Goal: Task Accomplishment & Management: Use online tool/utility

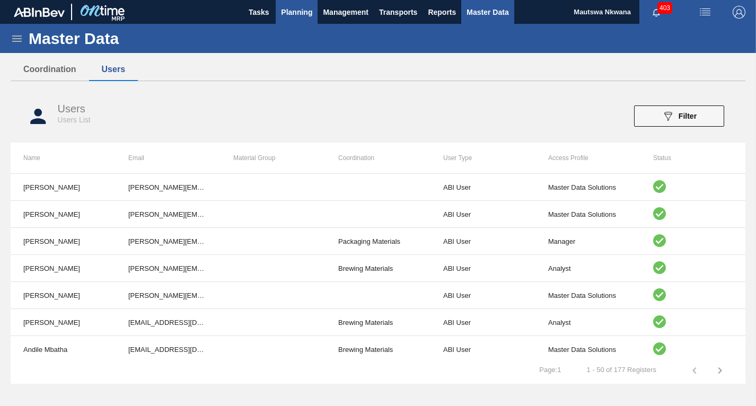
click at [288, 11] on span "Planning" at bounding box center [296, 12] width 31 height 13
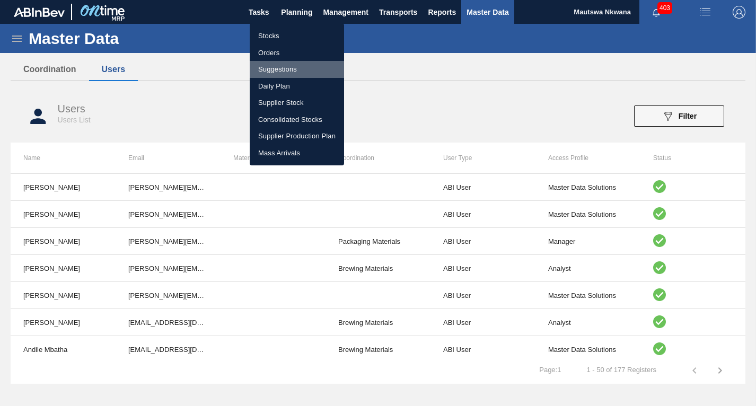
click at [266, 70] on li "Suggestions" at bounding box center [297, 69] width 94 height 17
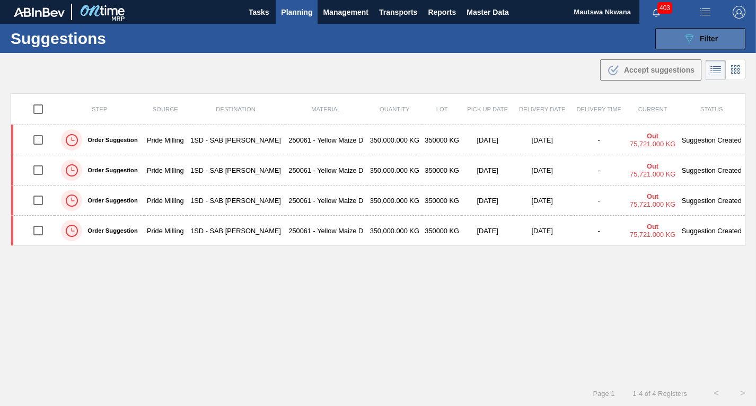
click at [704, 34] on span "Filter" at bounding box center [709, 38] width 18 height 8
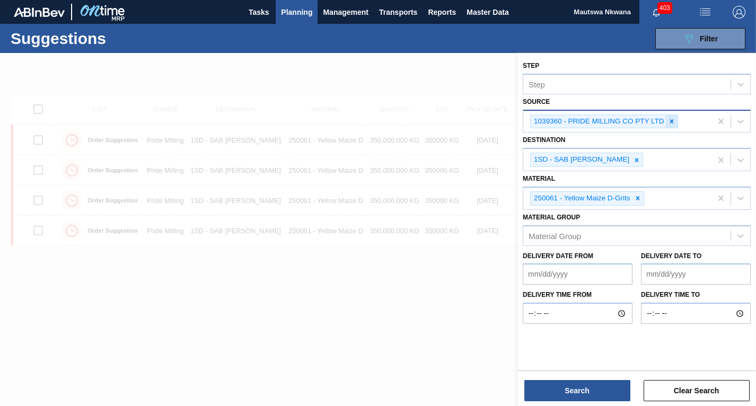
click at [672, 121] on icon at bounding box center [671, 121] width 4 height 4
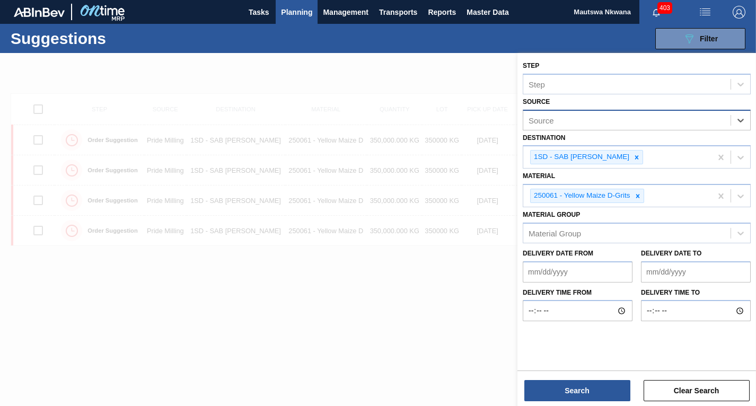
click at [551, 119] on div "Source" at bounding box center [540, 120] width 25 height 9
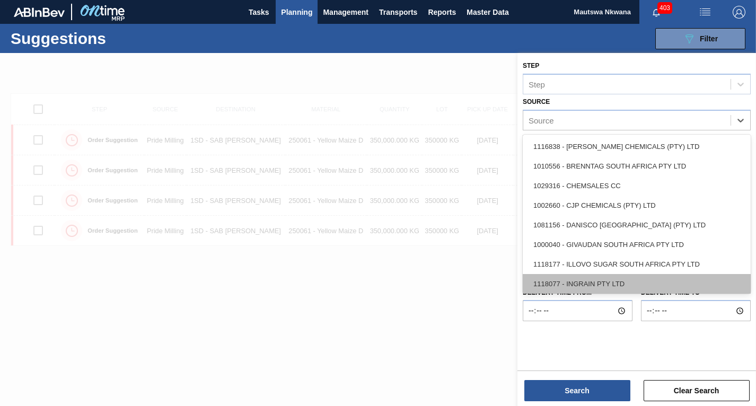
click at [585, 278] on div "1118077 - INGRAIN PTY LTD" at bounding box center [637, 284] width 228 height 20
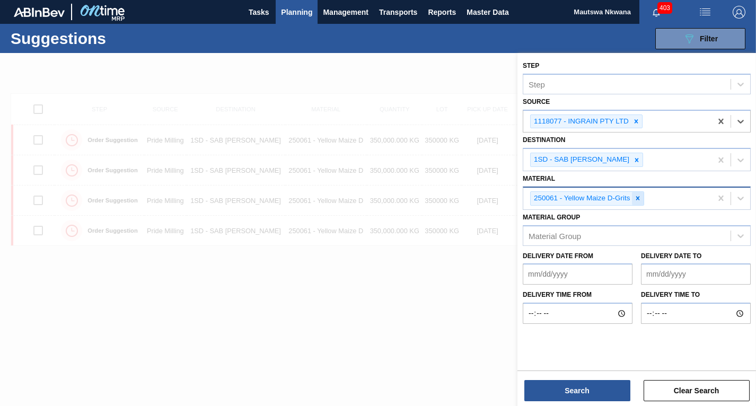
click at [637, 197] on icon at bounding box center [637, 198] width 7 height 7
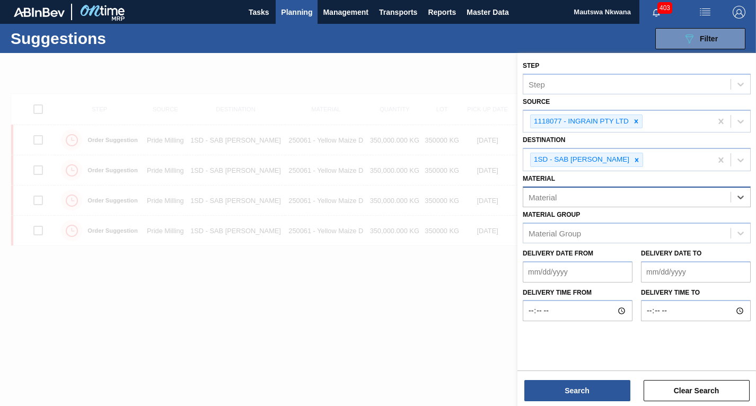
click at [566, 193] on div "Material" at bounding box center [626, 196] width 207 height 15
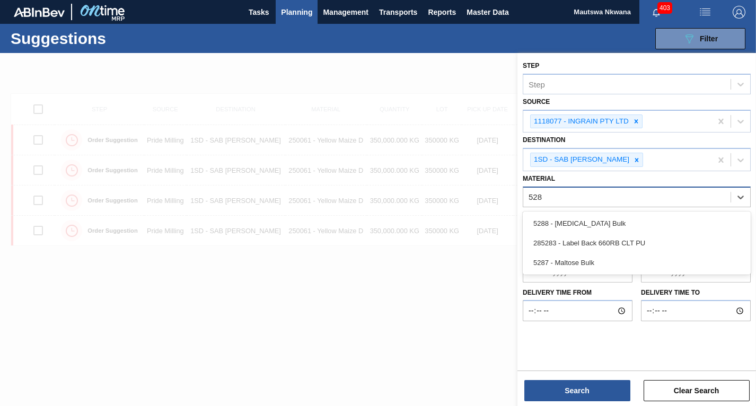
type input "5288"
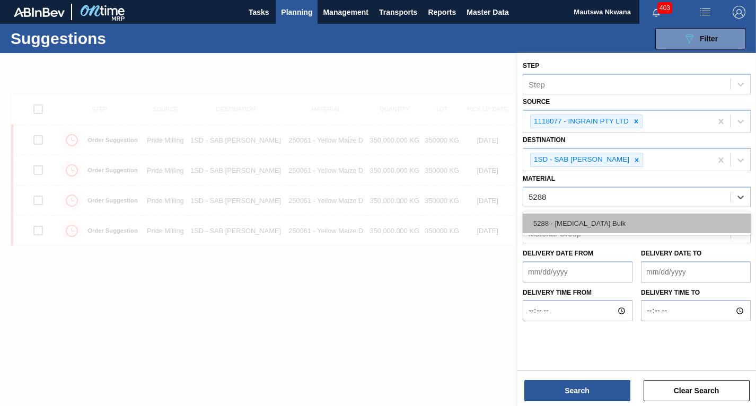
click at [570, 223] on div "5288 - [MEDICAL_DATA] Bulk" at bounding box center [637, 224] width 228 height 20
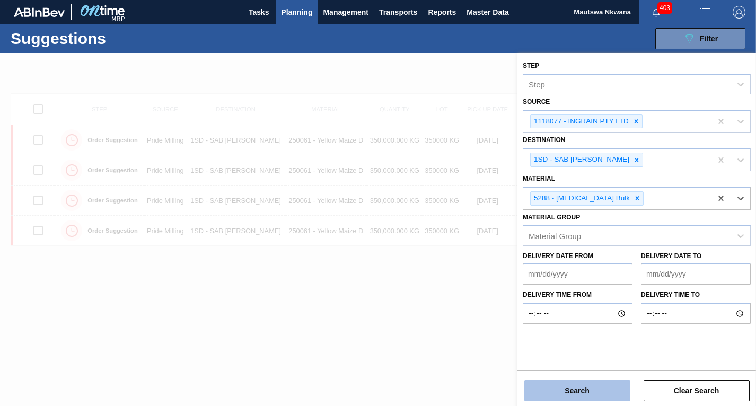
click at [588, 389] on button "Search" at bounding box center [577, 390] width 106 height 21
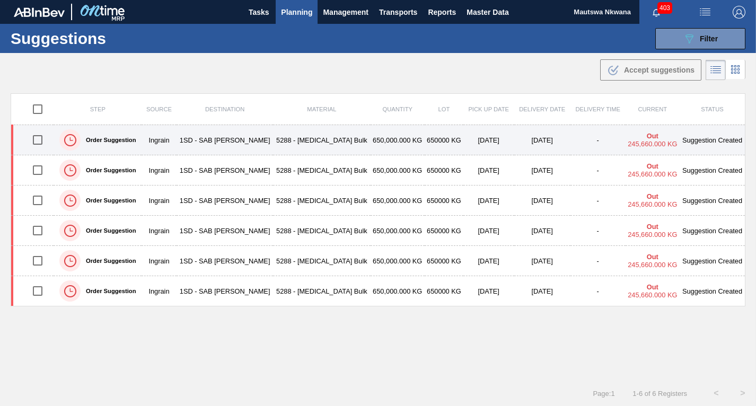
drag, startPoint x: 36, startPoint y: 140, endPoint x: 65, endPoint y: 140, distance: 28.6
click at [36, 140] on input "checkbox" at bounding box center [38, 140] width 22 height 22
checkbox input "true"
click at [231, 143] on td "1SD - SAB [PERSON_NAME]" at bounding box center [225, 140] width 96 height 30
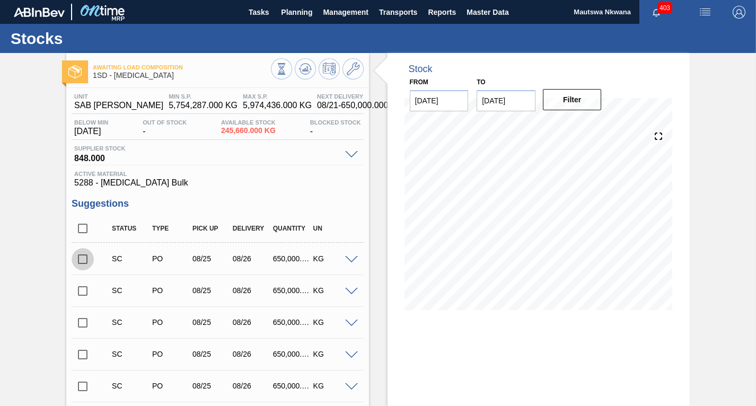
click at [84, 260] on input "checkbox" at bounding box center [83, 259] width 22 height 22
click at [349, 260] on span at bounding box center [351, 260] width 13 height 8
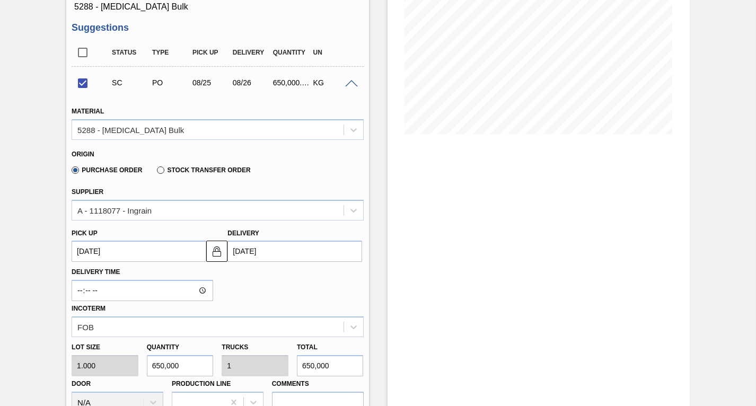
scroll to position [265, 0]
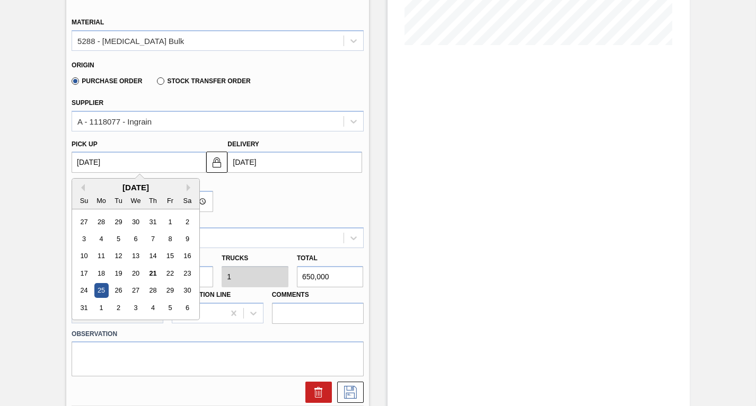
click at [152, 162] on up3149347259 "[DATE]" at bounding box center [139, 162] width 135 height 21
click at [187, 188] on button "Next Month" at bounding box center [190, 187] width 7 height 7
click at [120, 291] on div "30" at bounding box center [118, 291] width 14 height 14
checkbox input "false"
type up3149347259 "[DATE]"
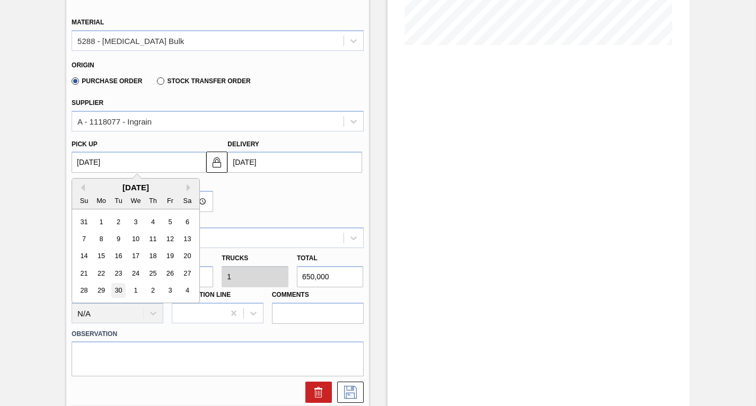
type input "[DATE]"
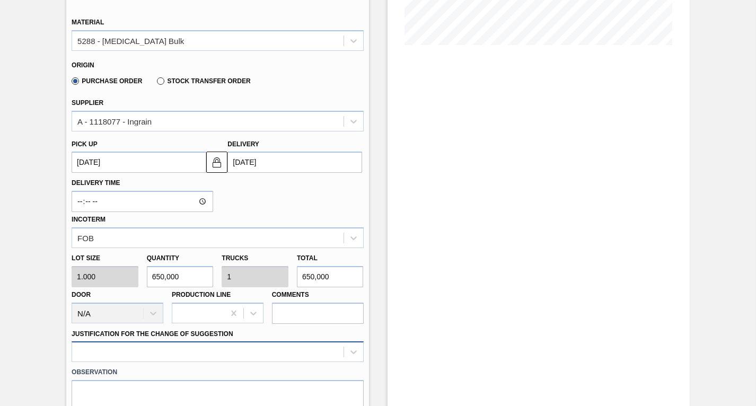
click at [184, 348] on div at bounding box center [218, 351] width 292 height 21
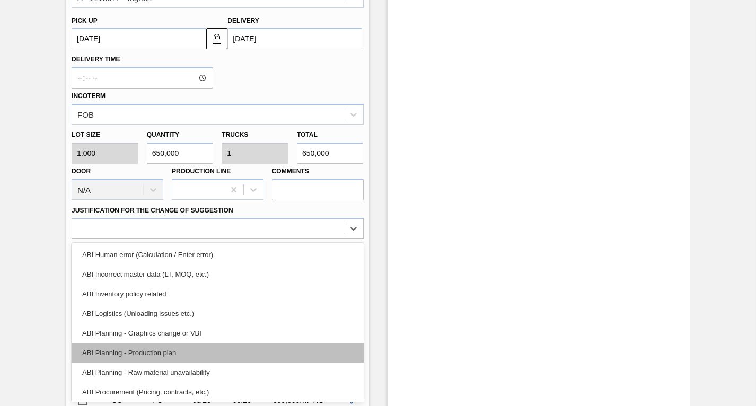
click at [125, 349] on div "ABI Planning - Production plan" at bounding box center [218, 353] width 292 height 20
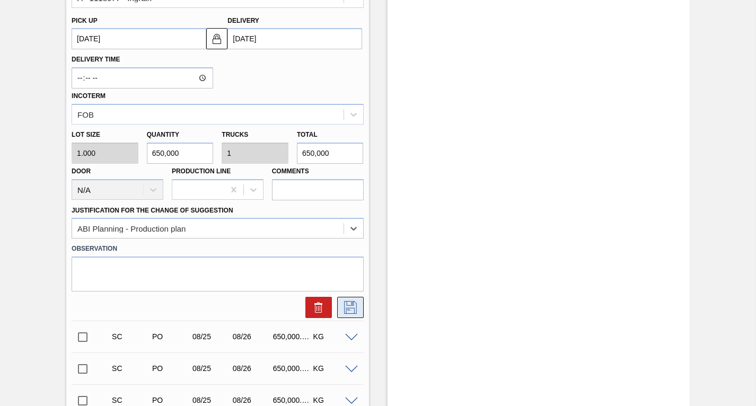
click at [349, 307] on icon at bounding box center [350, 307] width 17 height 13
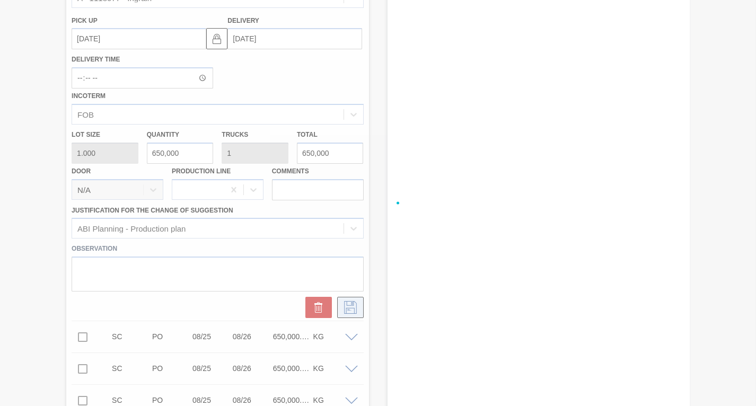
checkbox input "true"
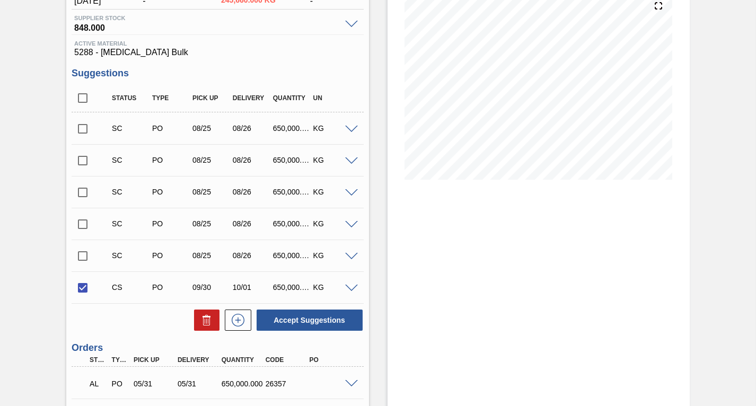
scroll to position [212, 0]
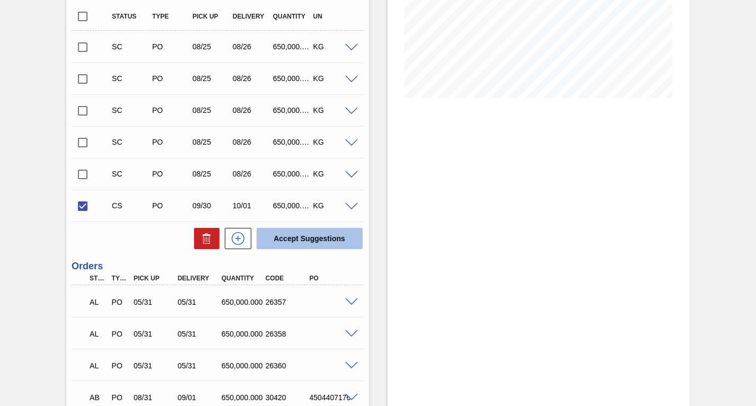
click at [322, 236] on button "Accept Suggestions" at bounding box center [310, 238] width 106 height 21
checkbox input "false"
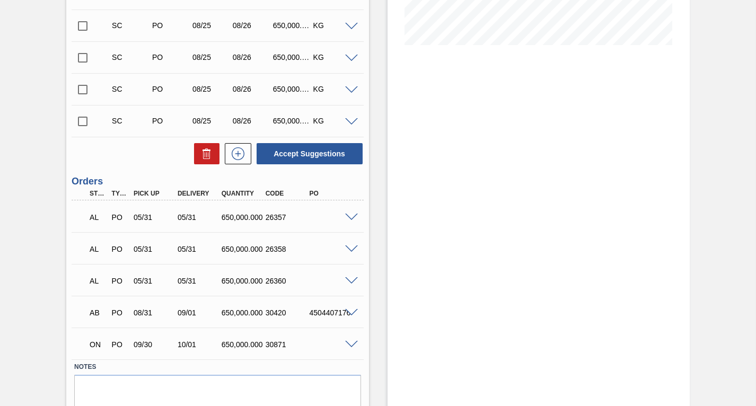
scroll to position [305, 0]
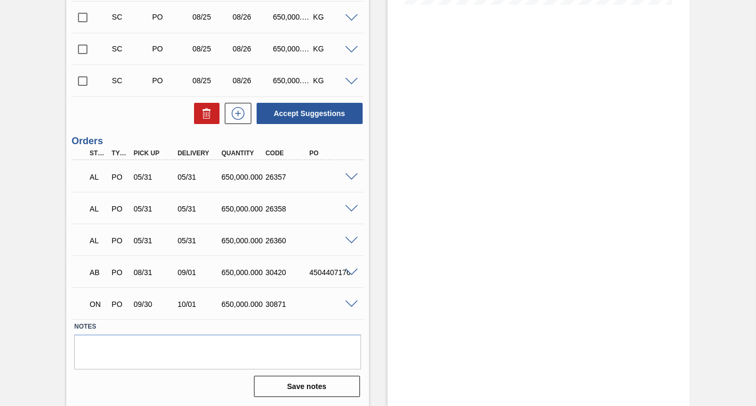
click at [351, 303] on span at bounding box center [351, 305] width 13 height 8
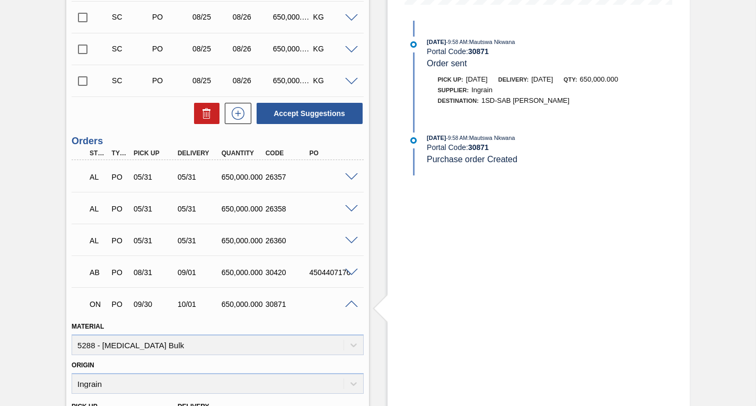
click at [350, 302] on span at bounding box center [351, 305] width 13 height 8
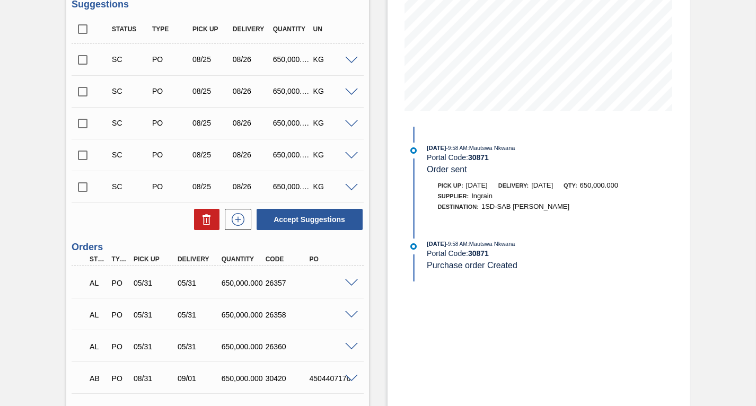
scroll to position [40, 0]
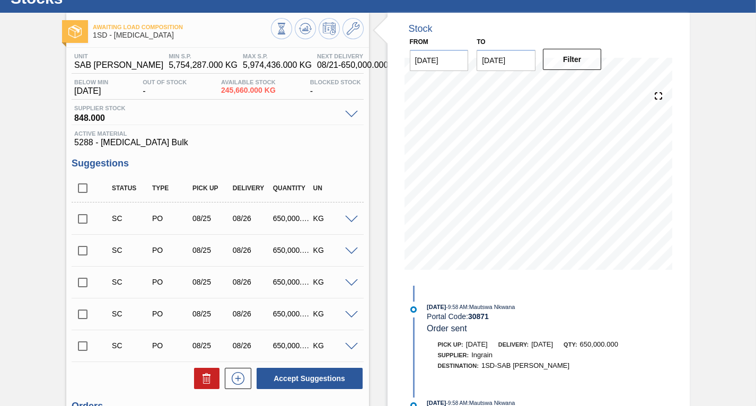
click at [80, 219] on input "checkbox" at bounding box center [83, 219] width 22 height 22
click at [349, 217] on span at bounding box center [351, 220] width 13 height 8
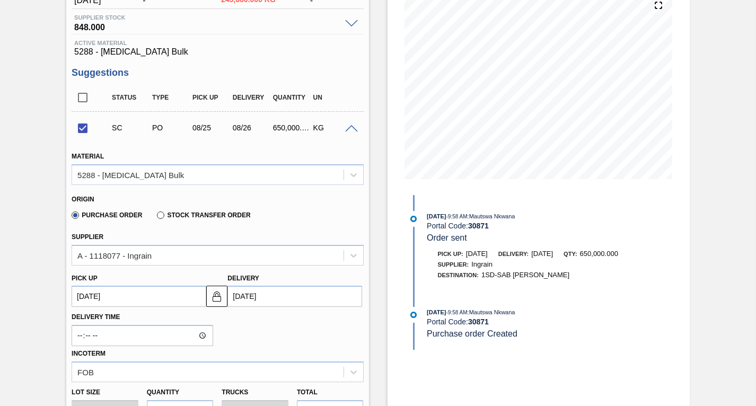
scroll to position [199, 0]
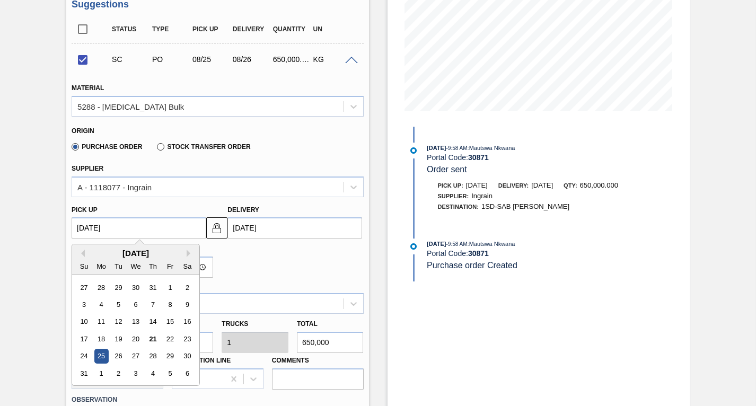
click at [161, 230] on up3149347260 "[DATE]" at bounding box center [139, 227] width 135 height 21
click at [186, 254] on div "[DATE]" at bounding box center [135, 253] width 127 height 9
click at [188, 253] on button "Next Month" at bounding box center [190, 253] width 7 height 7
click at [117, 355] on div "30" at bounding box center [118, 356] width 14 height 14
checkbox input "false"
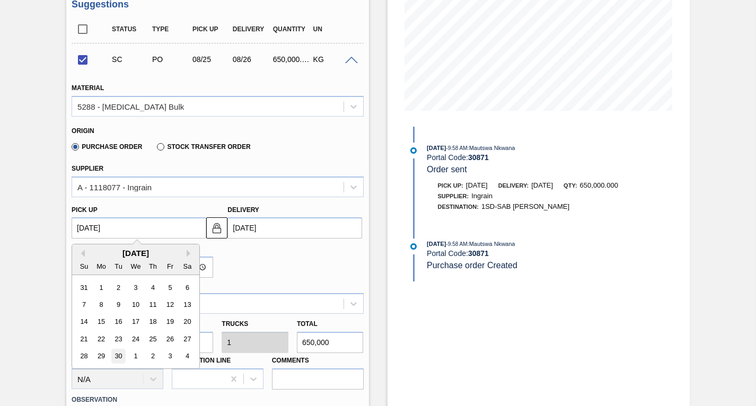
type up3149347260 "[DATE]"
type input "[DATE]"
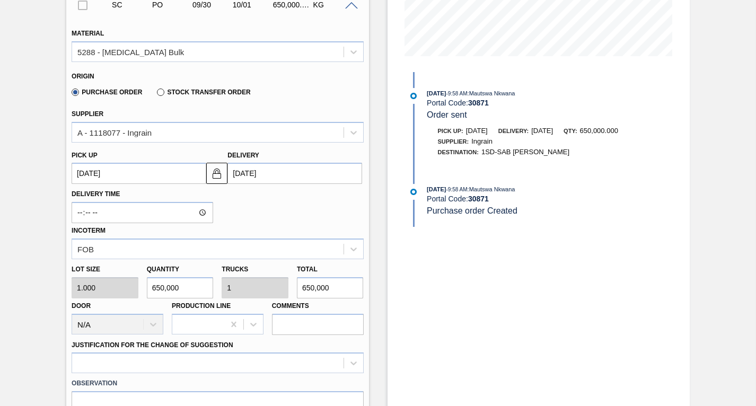
scroll to position [305, 0]
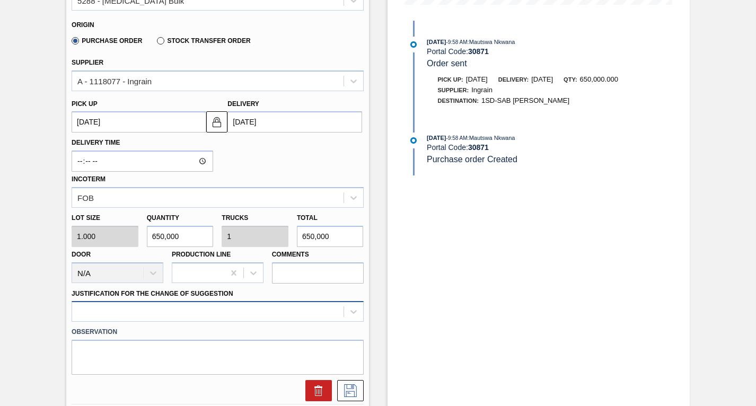
click at [180, 308] on div at bounding box center [218, 311] width 292 height 21
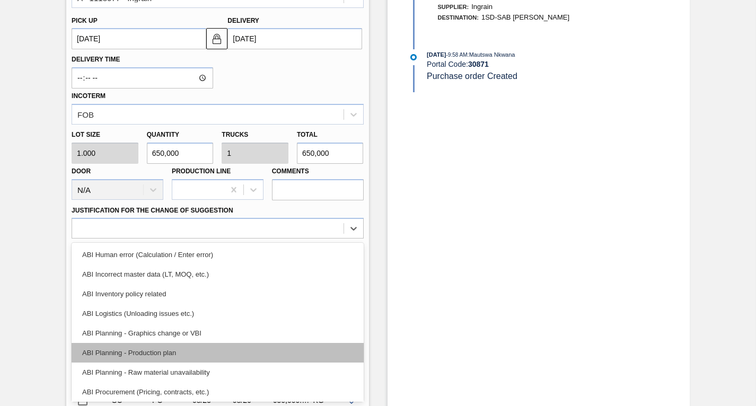
click at [123, 356] on div "ABI Planning - Production plan" at bounding box center [218, 353] width 292 height 20
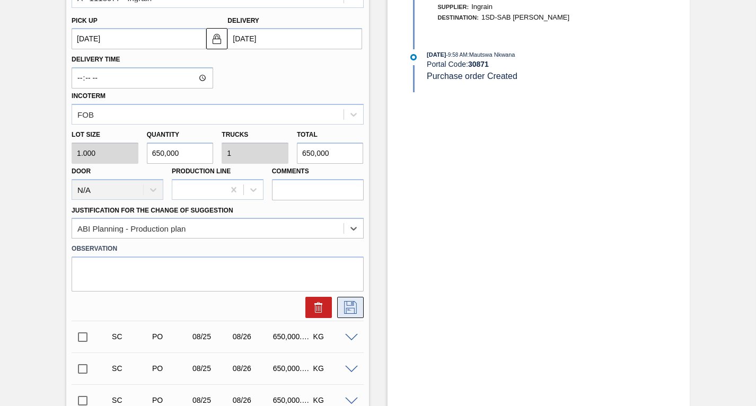
click at [349, 305] on icon at bounding box center [350, 307] width 17 height 13
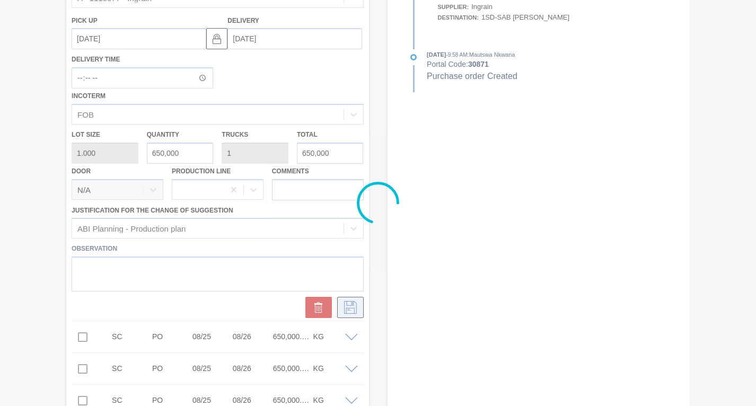
checkbox input "true"
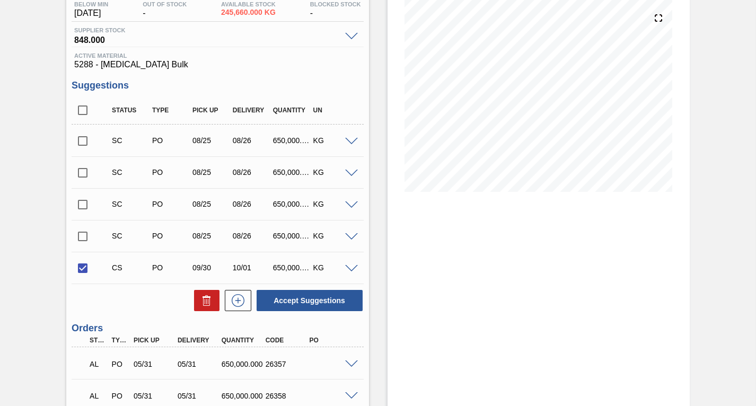
scroll to position [159, 0]
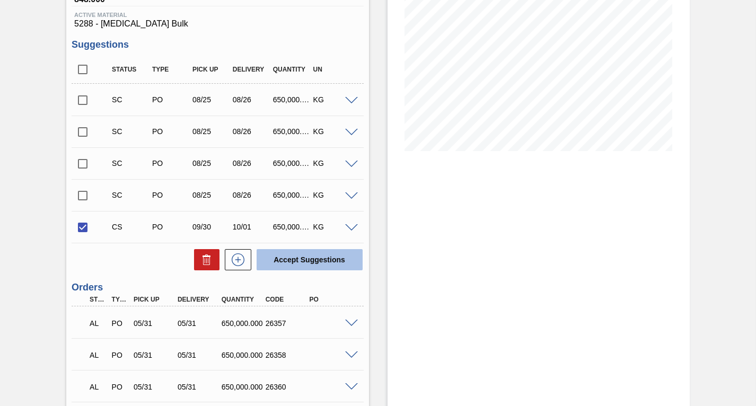
click at [307, 258] on button "Accept Suggestions" at bounding box center [310, 259] width 106 height 21
checkbox input "false"
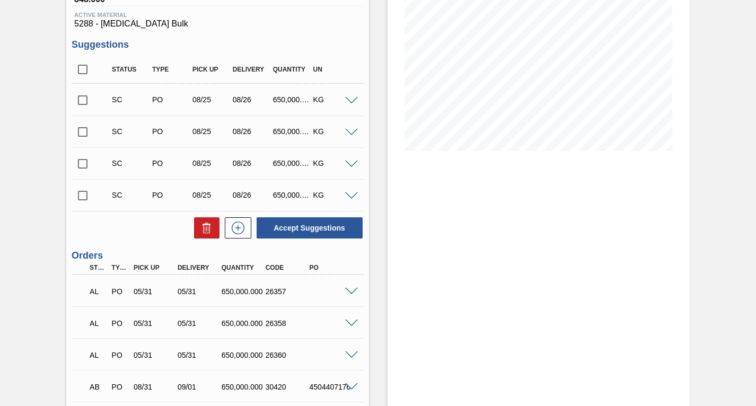
click at [81, 100] on input "checkbox" at bounding box center [83, 100] width 22 height 22
click at [351, 101] on span at bounding box center [351, 101] width 13 height 8
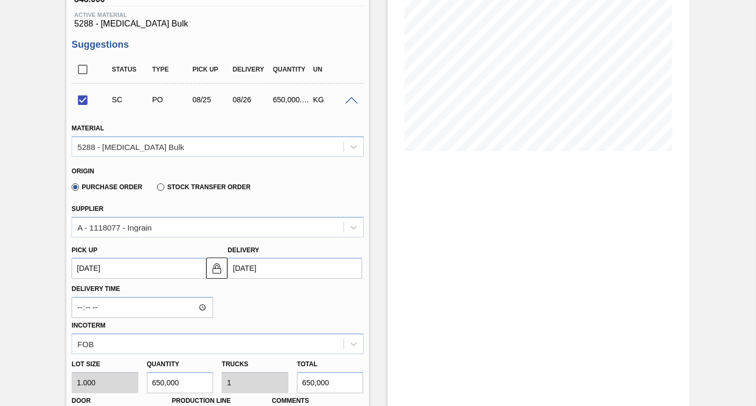
click at [152, 270] on up3149347261 "[DATE]" at bounding box center [139, 268] width 135 height 21
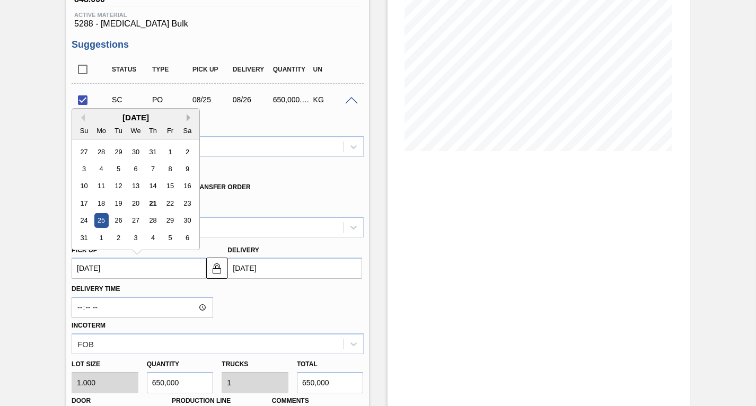
click at [188, 116] on button "Next Month" at bounding box center [190, 117] width 7 height 7
click at [121, 219] on div "30" at bounding box center [118, 221] width 14 height 14
checkbox input "false"
type up3149347261 "[DATE]"
type input "[DATE]"
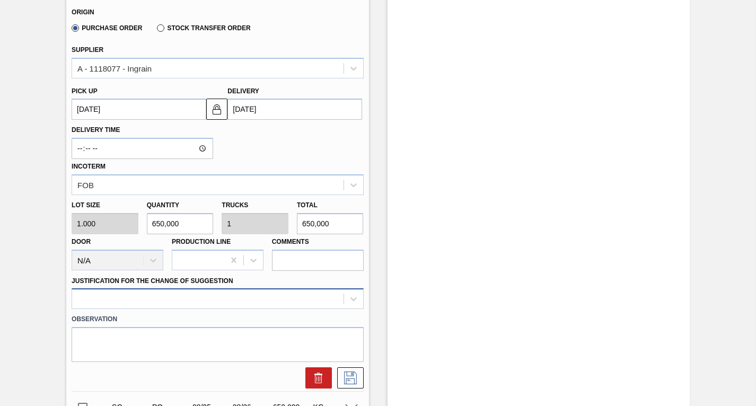
click at [252, 298] on div at bounding box center [218, 298] width 292 height 21
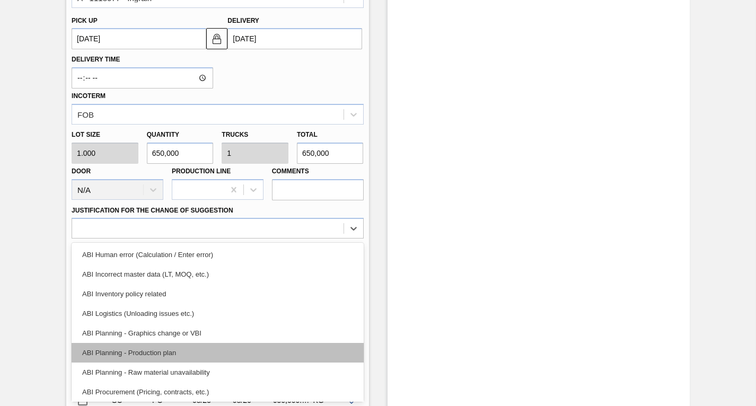
click at [130, 355] on div "ABI Planning - Production plan" at bounding box center [218, 353] width 292 height 20
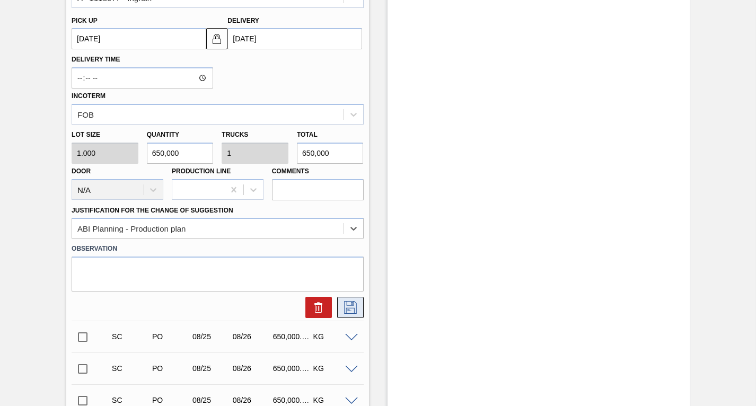
click at [345, 307] on icon at bounding box center [350, 307] width 17 height 13
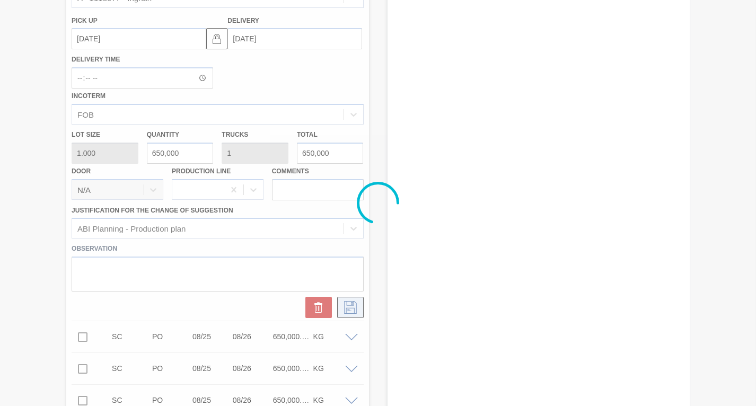
checkbox input "true"
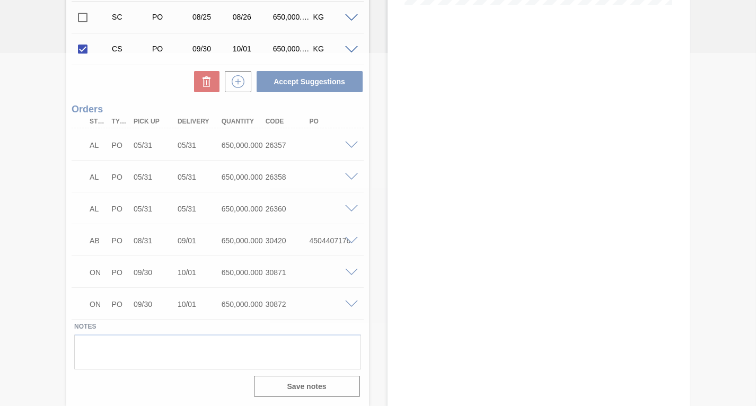
scroll to position [0, 0]
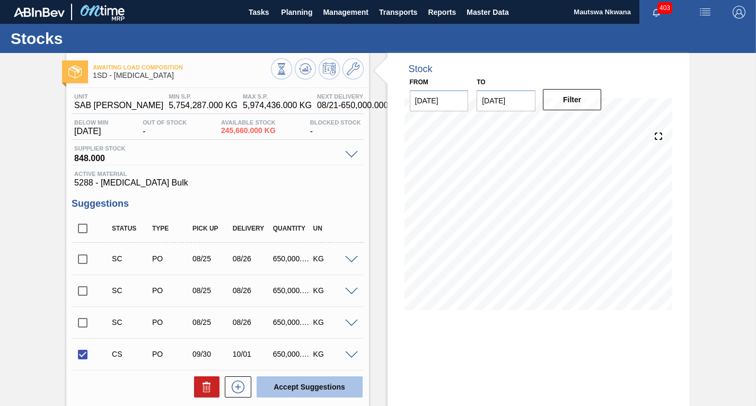
click at [321, 385] on button "Accept Suggestions" at bounding box center [310, 386] width 106 height 21
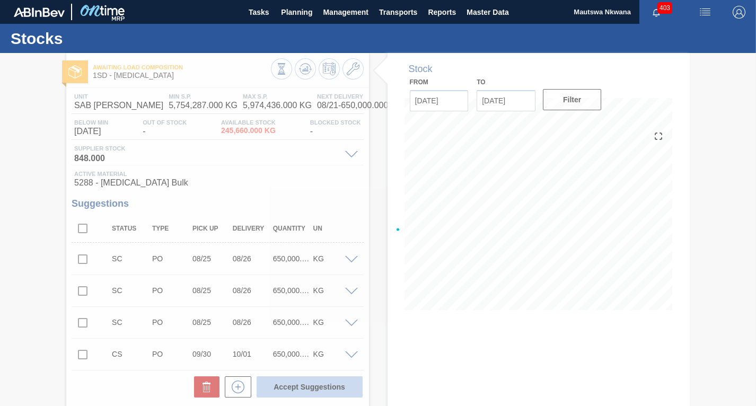
checkbox input "false"
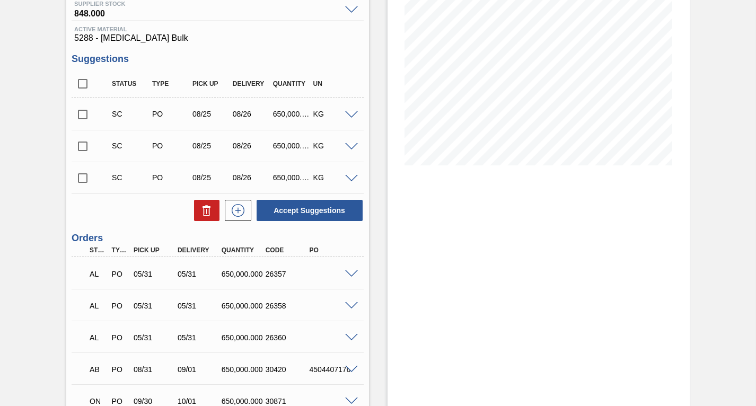
scroll to position [130, 0]
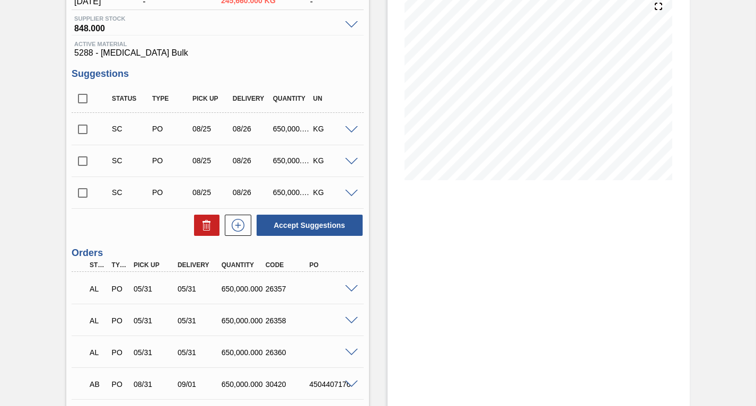
click at [83, 128] on input "checkbox" at bounding box center [83, 129] width 22 height 22
click at [350, 129] on span at bounding box center [351, 130] width 13 height 8
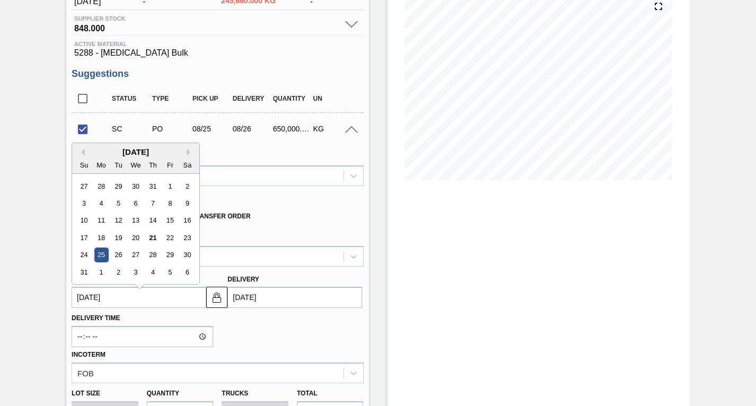
click at [154, 297] on up3149347262 "[DATE]" at bounding box center [139, 297] width 135 height 21
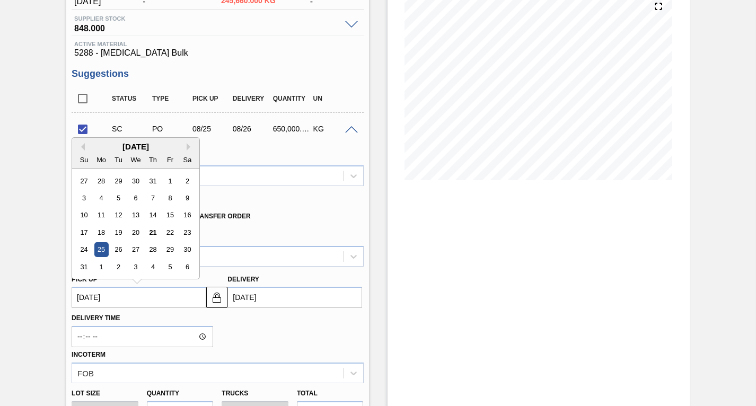
click at [186, 144] on div "[DATE]" at bounding box center [135, 146] width 127 height 9
click at [188, 147] on button "Next Month" at bounding box center [190, 146] width 7 height 7
click at [117, 247] on div "30" at bounding box center [118, 250] width 14 height 14
checkbox input "false"
type up3149347262 "[DATE]"
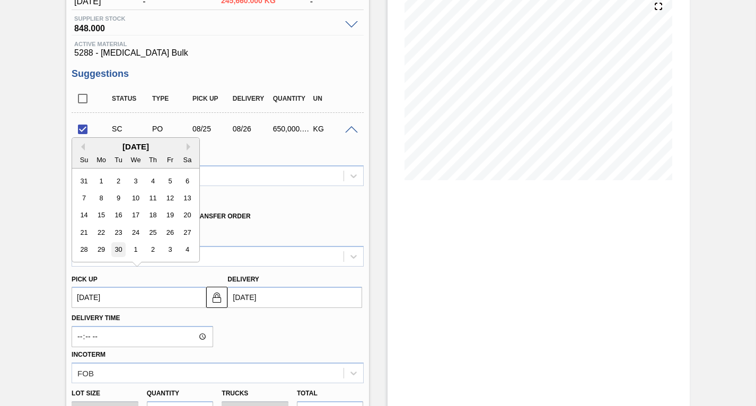
type input "[DATE]"
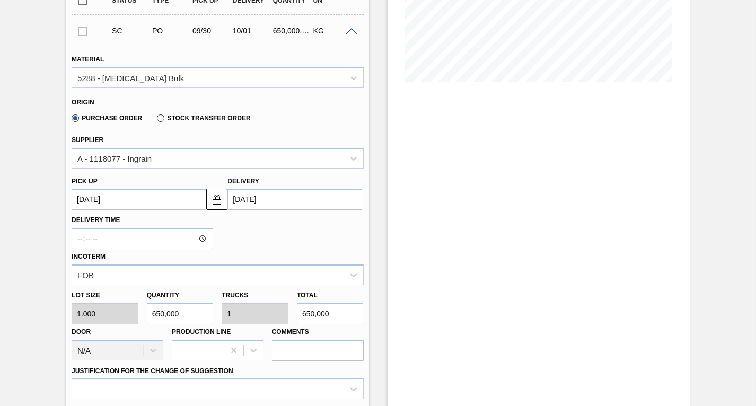
scroll to position [289, 0]
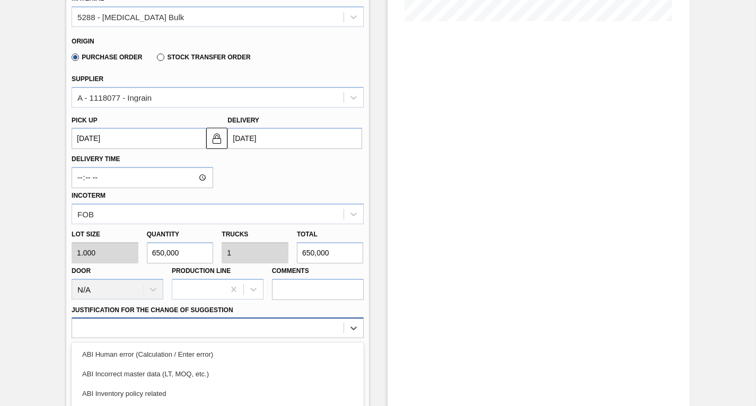
click at [178, 327] on div "option ABI Planning - Graphics change or VBI focused, 5 of 18. 18 results avail…" at bounding box center [218, 327] width 292 height 21
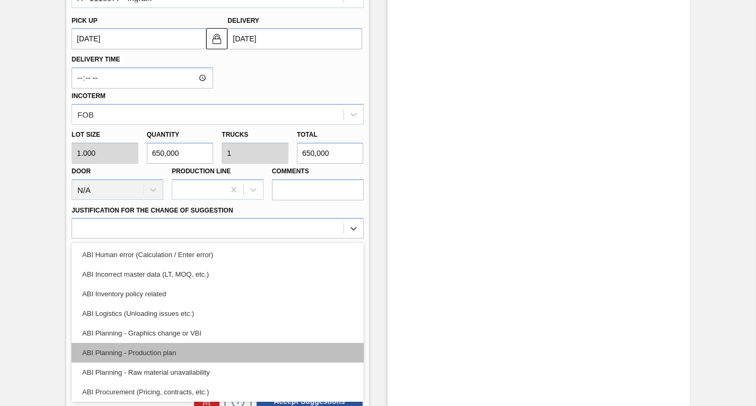
click at [134, 349] on div "ABI Planning - Production plan" at bounding box center [218, 353] width 292 height 20
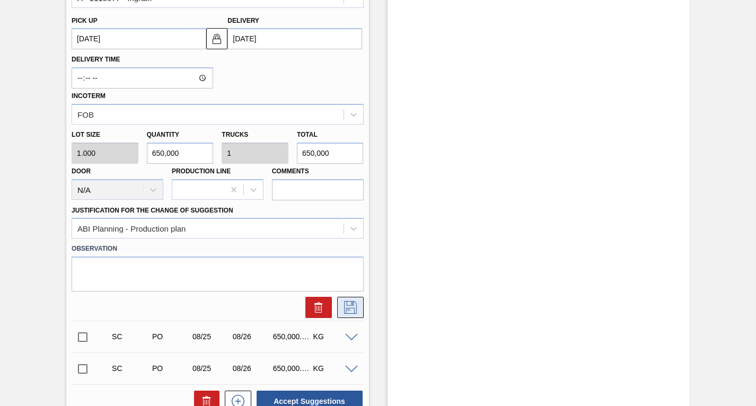
click at [350, 306] on icon at bounding box center [350, 307] width 17 height 13
checkbox input "true"
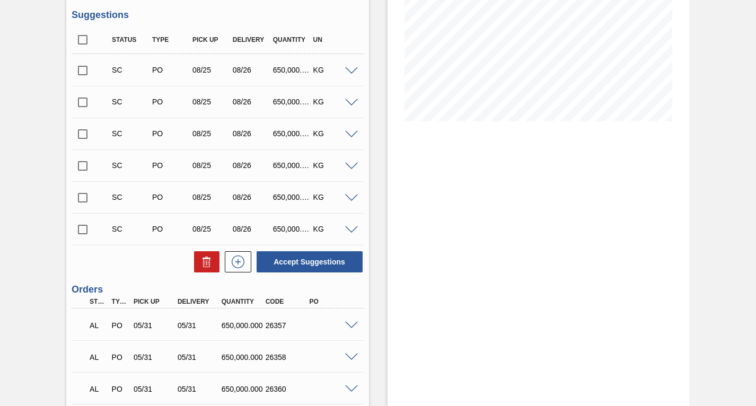
scroll to position [83, 0]
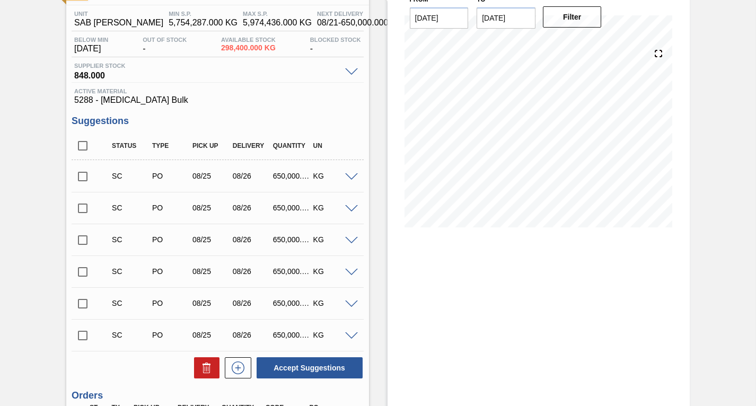
click at [82, 177] on input "checkbox" at bounding box center [83, 176] width 22 height 22
click at [350, 177] on span at bounding box center [351, 177] width 13 height 8
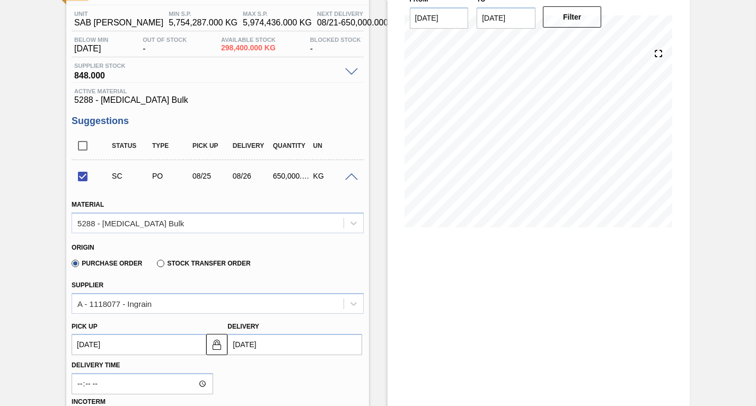
click at [153, 343] on up3149414328 "[DATE]" at bounding box center [139, 344] width 135 height 21
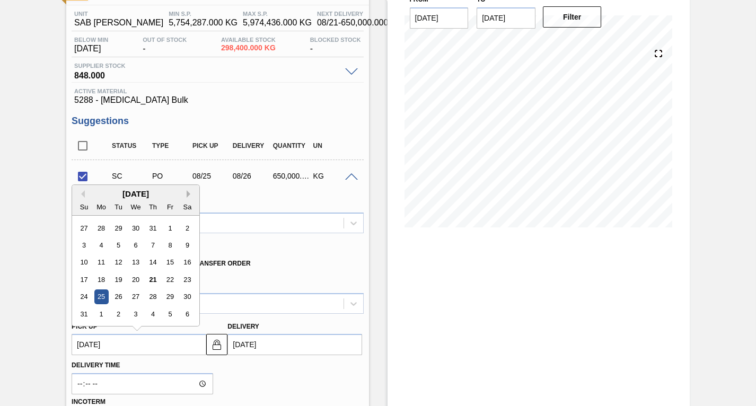
click at [189, 194] on button "Next Month" at bounding box center [190, 193] width 7 height 7
click at [120, 297] on div "30" at bounding box center [118, 297] width 14 height 14
checkbox input "false"
type up3149414328 "[DATE]"
type input "[DATE]"
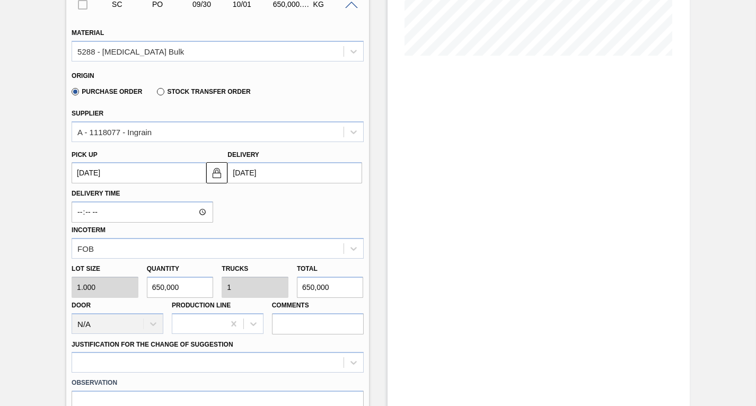
scroll to position [348, 0]
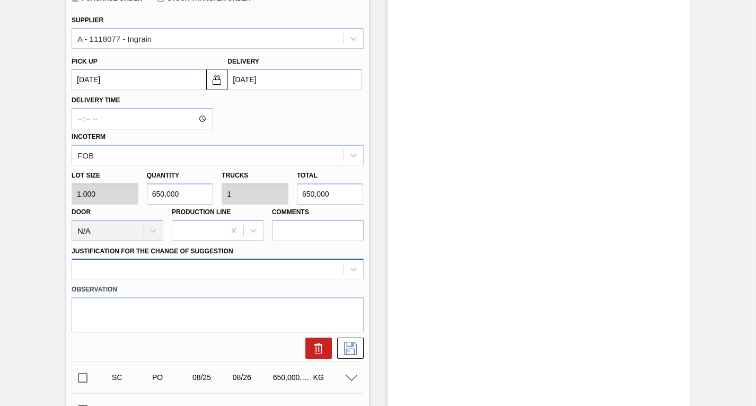
click at [201, 268] on div at bounding box center [218, 269] width 292 height 21
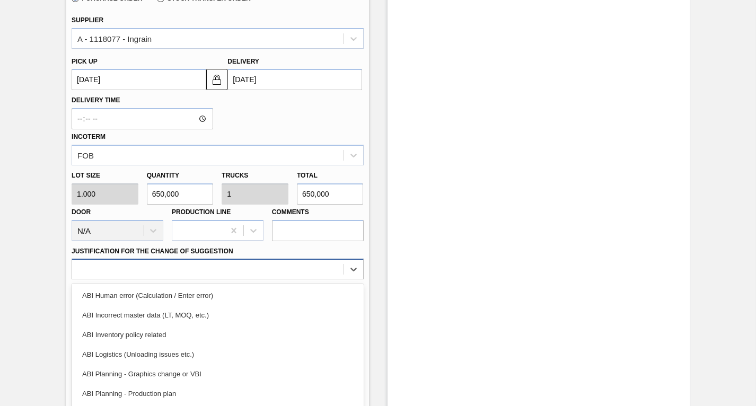
scroll to position [389, 0]
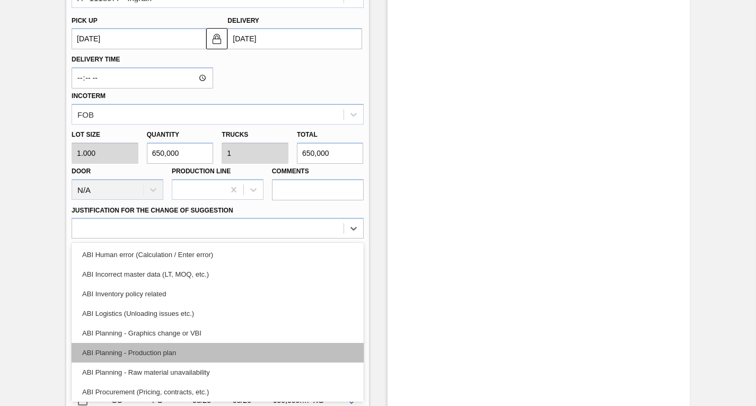
click at [149, 352] on div "ABI Planning - Production plan" at bounding box center [218, 353] width 292 height 20
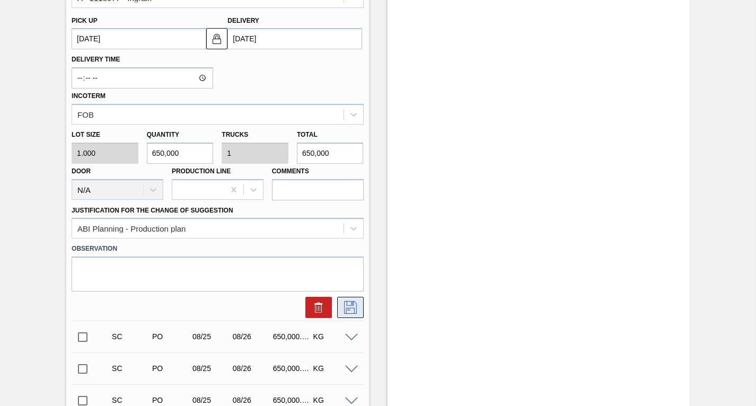
click at [347, 308] on icon at bounding box center [350, 307] width 13 height 13
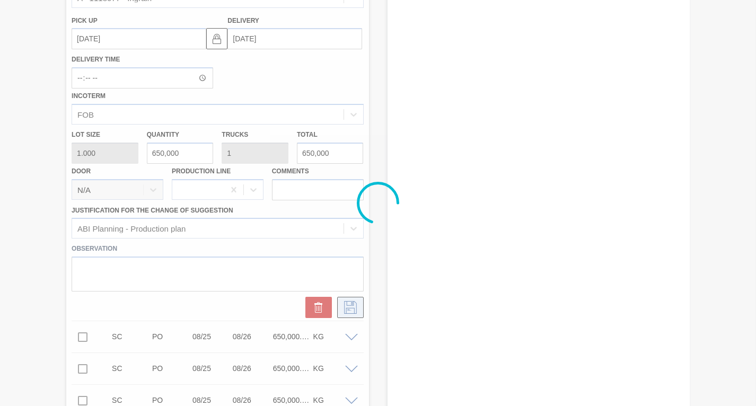
checkbox input "true"
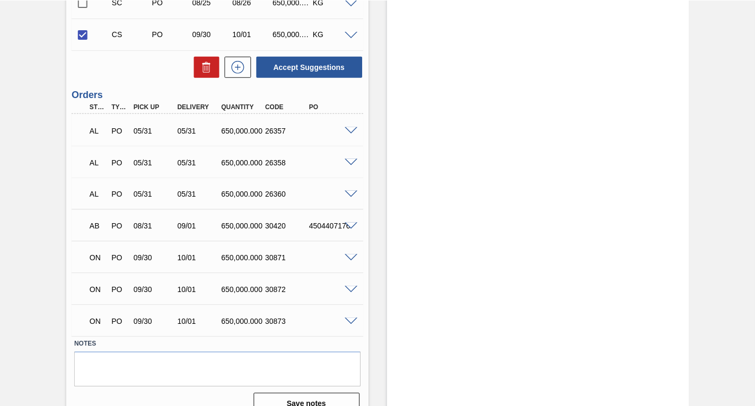
scroll to position [401, 0]
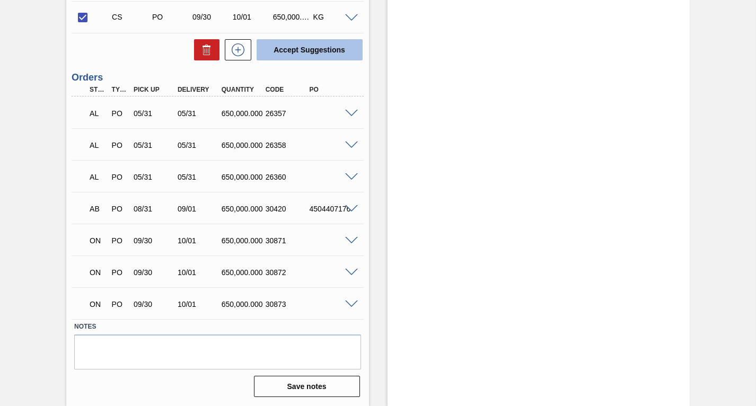
click at [308, 49] on button "Accept Suggestions" at bounding box center [310, 49] width 106 height 21
checkbox input "false"
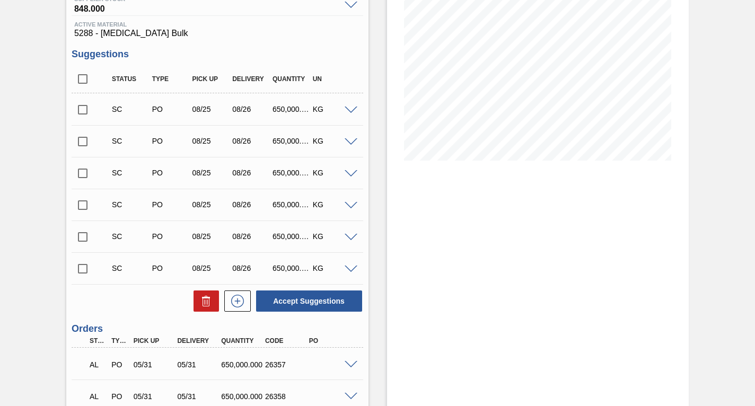
scroll to position [140, 0]
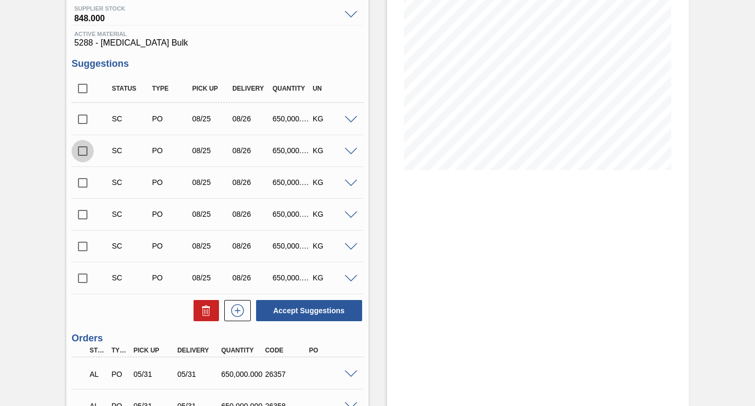
click at [86, 152] on input "checkbox" at bounding box center [83, 151] width 22 height 22
click at [347, 150] on span at bounding box center [351, 152] width 13 height 8
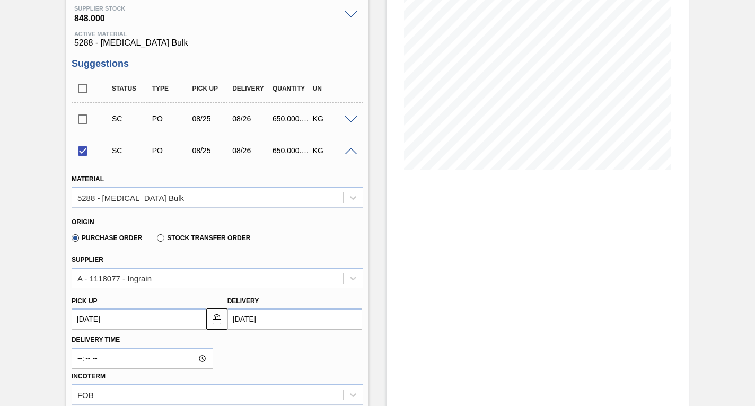
click at [183, 320] on up3149494632 "[DATE]" at bounding box center [139, 318] width 135 height 21
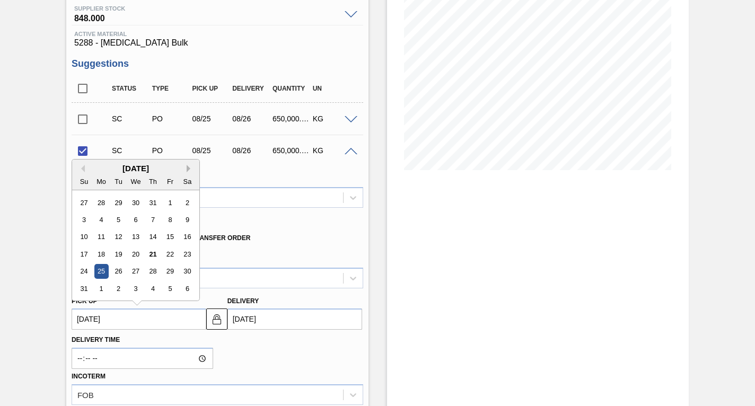
click at [188, 167] on button "Next Month" at bounding box center [190, 168] width 7 height 7
click at [117, 272] on div "30" at bounding box center [118, 271] width 14 height 14
checkbox input "false"
type up3149494632 "[DATE]"
type input "[DATE]"
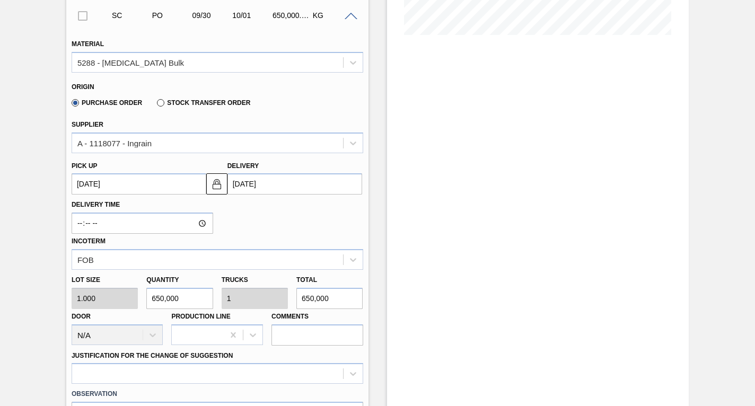
scroll to position [352, 0]
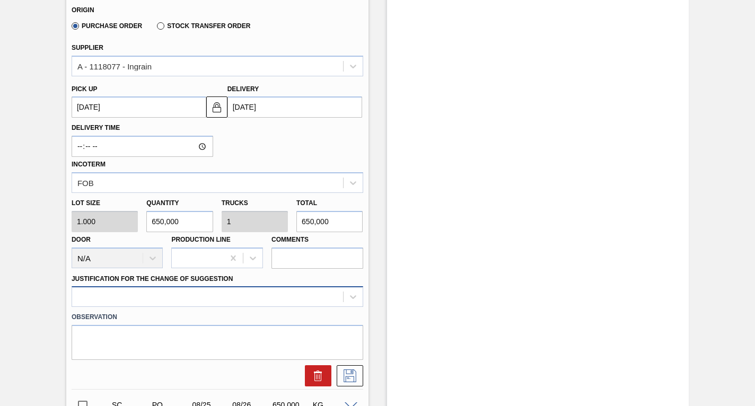
click at [174, 295] on div at bounding box center [218, 296] width 292 height 21
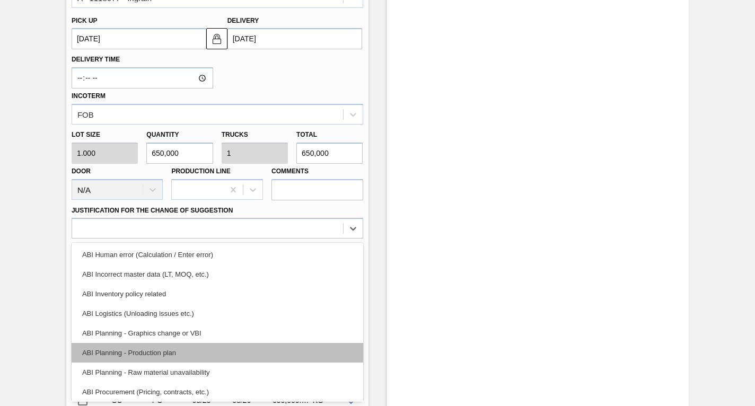
click at [123, 352] on div "ABI Planning - Production plan" at bounding box center [218, 353] width 292 height 20
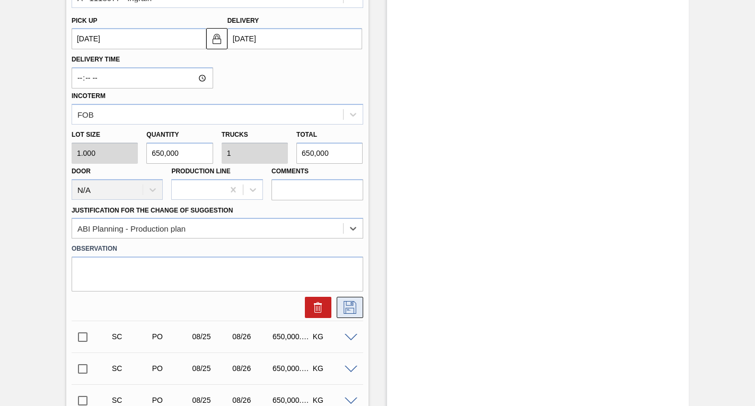
click at [350, 306] on icon at bounding box center [349, 307] width 17 height 13
checkbox input "true"
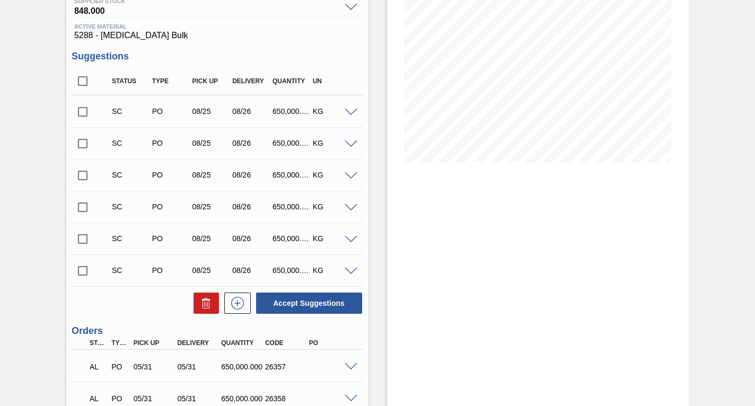
scroll to position [83, 0]
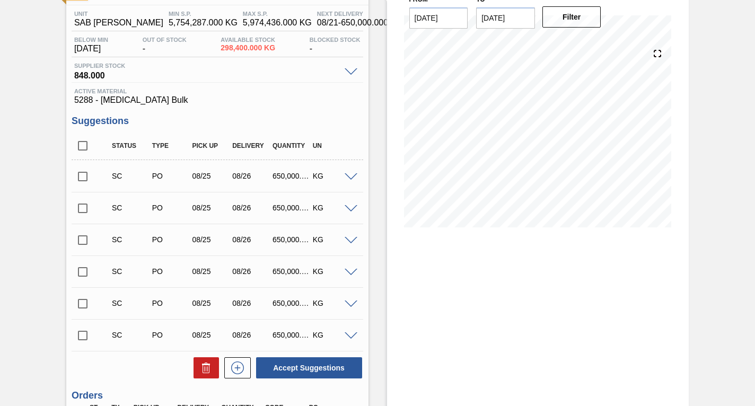
click at [84, 175] on input "checkbox" at bounding box center [83, 176] width 22 height 22
click at [348, 178] on span at bounding box center [351, 177] width 13 height 8
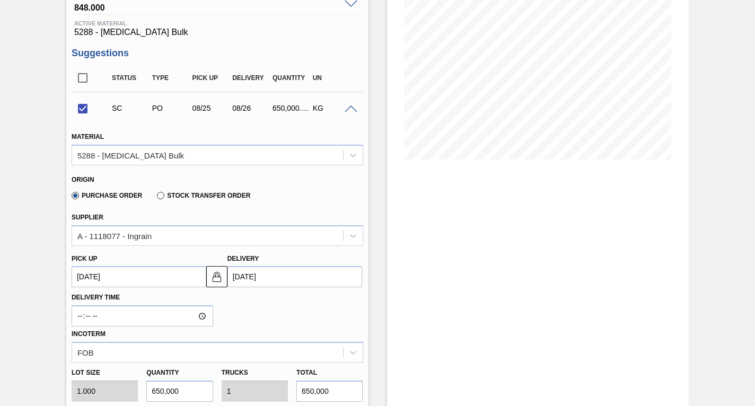
scroll to position [242, 0]
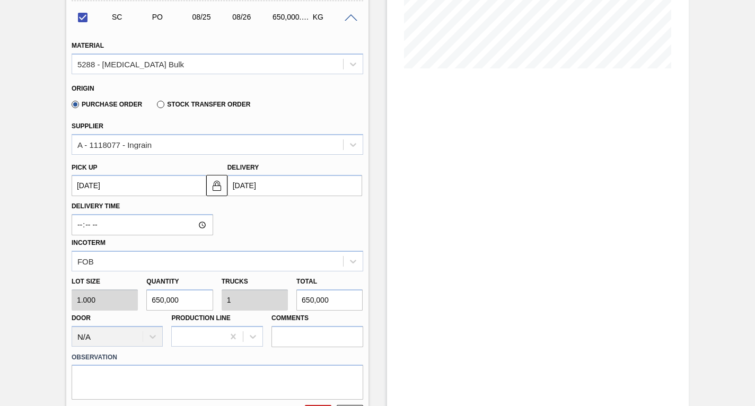
click at [142, 185] on up3149500731 "[DATE]" at bounding box center [139, 185] width 135 height 21
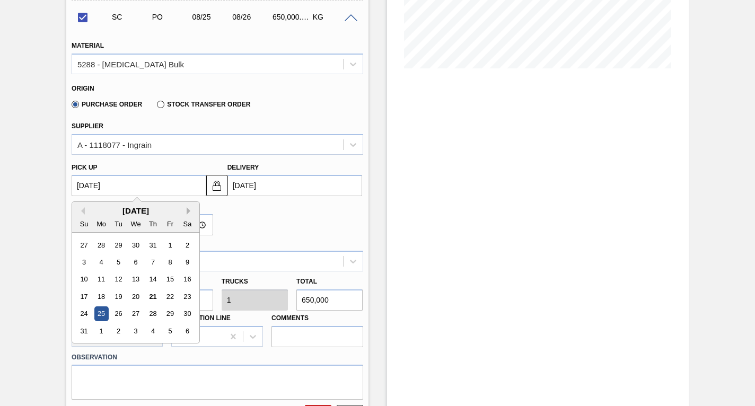
click at [189, 209] on button "Next Month" at bounding box center [190, 210] width 7 height 7
click at [120, 313] on div "30" at bounding box center [118, 314] width 14 height 14
checkbox input "false"
type up3149500731 "[DATE]"
type input "[DATE]"
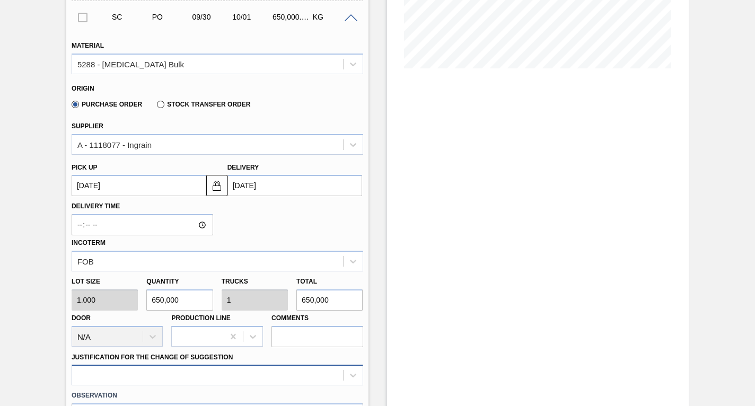
click at [219, 371] on div at bounding box center [218, 375] width 292 height 21
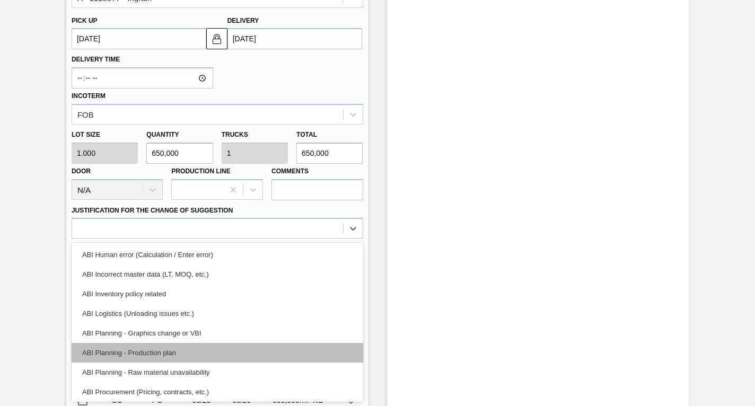
click at [150, 356] on div "ABI Planning - Production plan" at bounding box center [218, 353] width 292 height 20
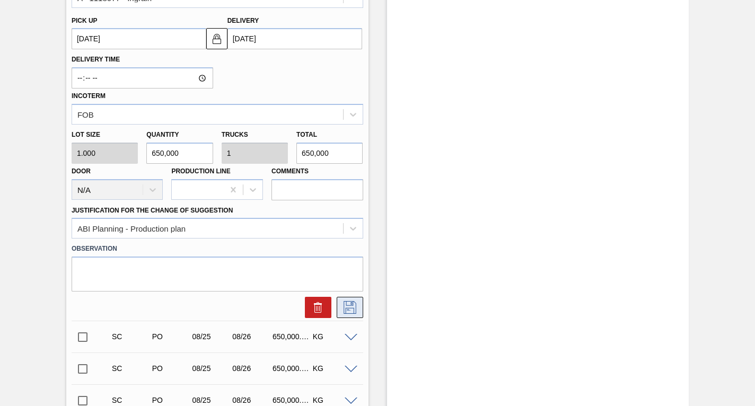
click at [349, 310] on icon at bounding box center [349, 307] width 17 height 13
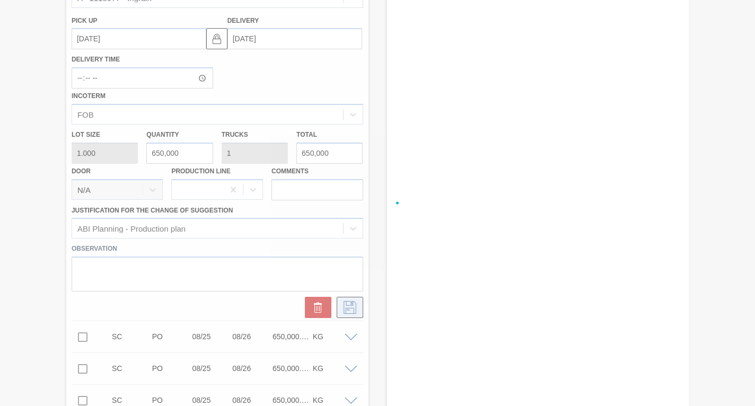
checkbox input "true"
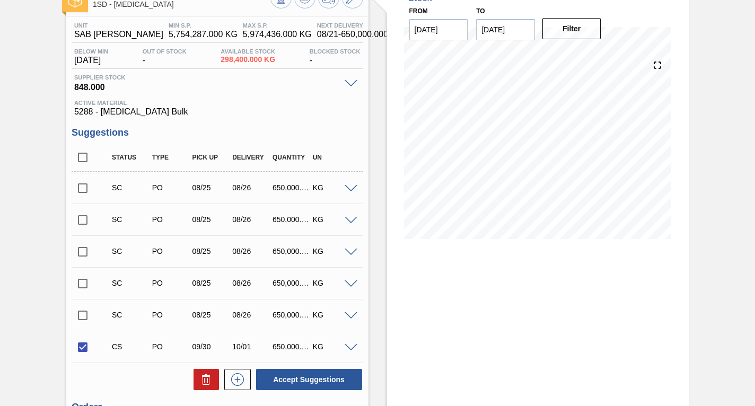
scroll to position [106, 0]
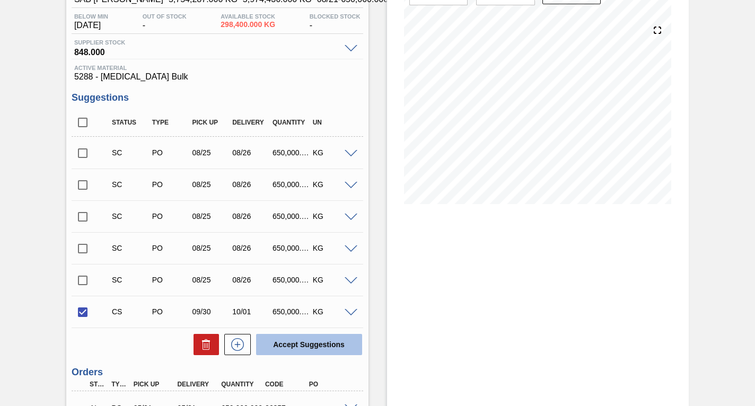
click at [301, 340] on button "Accept Suggestions" at bounding box center [309, 344] width 106 height 21
checkbox input "false"
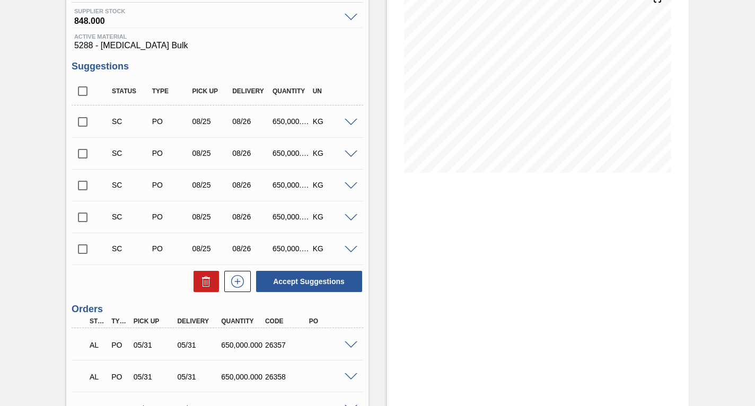
scroll to position [83, 0]
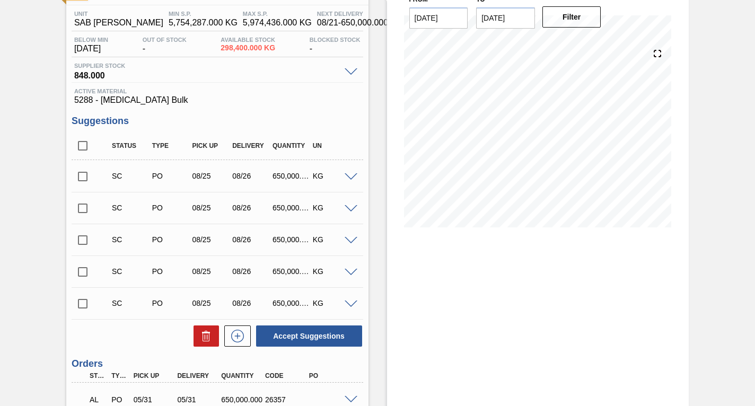
click at [82, 174] on input "checkbox" at bounding box center [83, 176] width 22 height 22
click at [348, 176] on span at bounding box center [351, 177] width 13 height 8
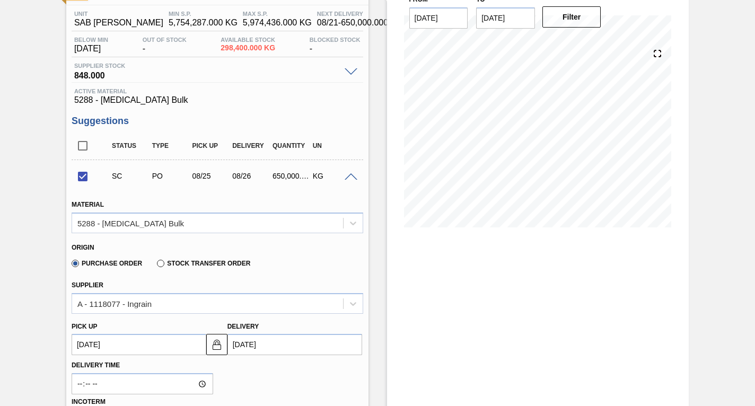
click at [131, 345] on up3149500732 "[DATE]" at bounding box center [139, 344] width 135 height 21
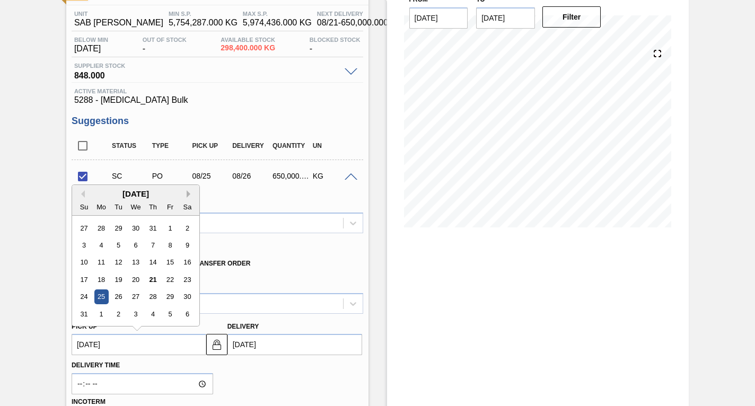
click at [187, 193] on button "Next Month" at bounding box center [190, 193] width 7 height 7
click at [122, 296] on div "30" at bounding box center [118, 297] width 14 height 14
checkbox input "false"
type up3149500732 "[DATE]"
type input "[DATE]"
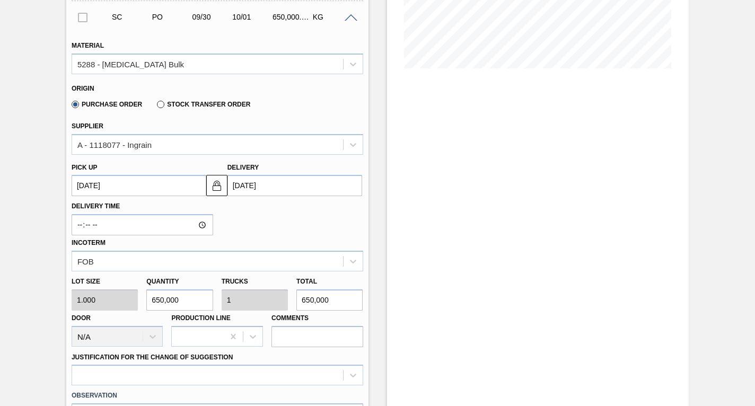
scroll to position [348, 0]
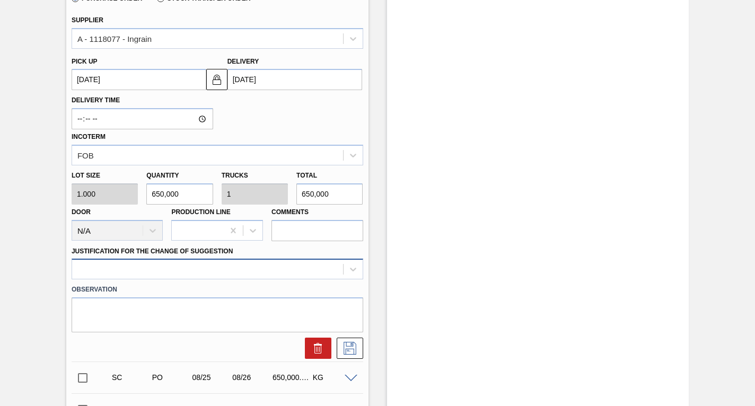
click at [152, 267] on div at bounding box center [218, 269] width 292 height 21
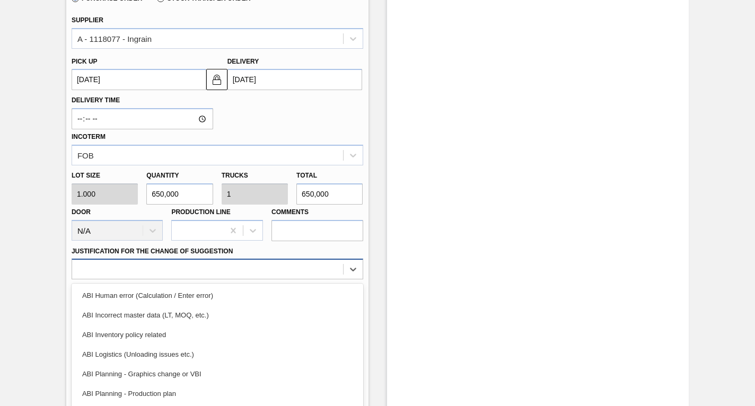
scroll to position [389, 0]
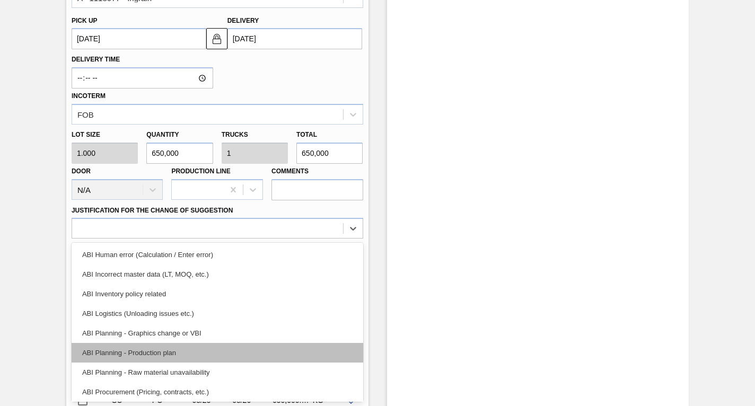
click at [126, 353] on div "ABI Planning - Production plan" at bounding box center [218, 353] width 292 height 20
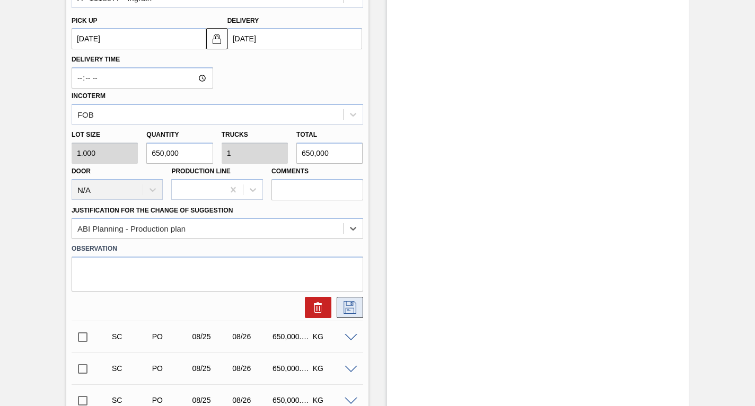
click at [348, 305] on icon at bounding box center [349, 307] width 17 height 13
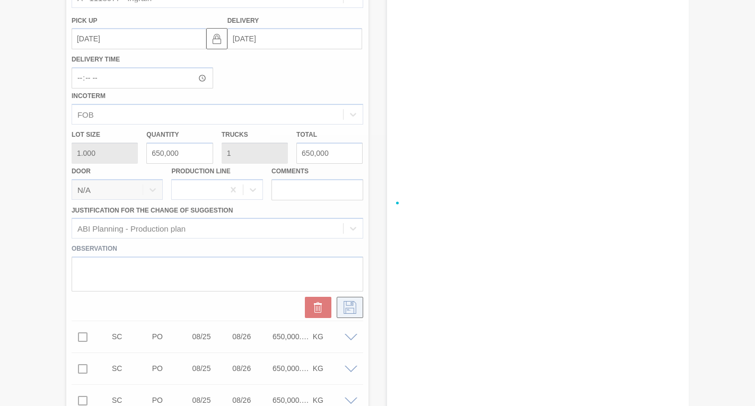
checkbox input "true"
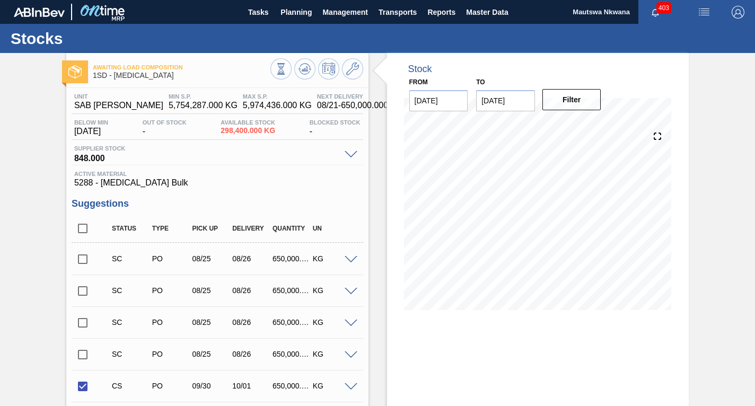
scroll to position [106, 0]
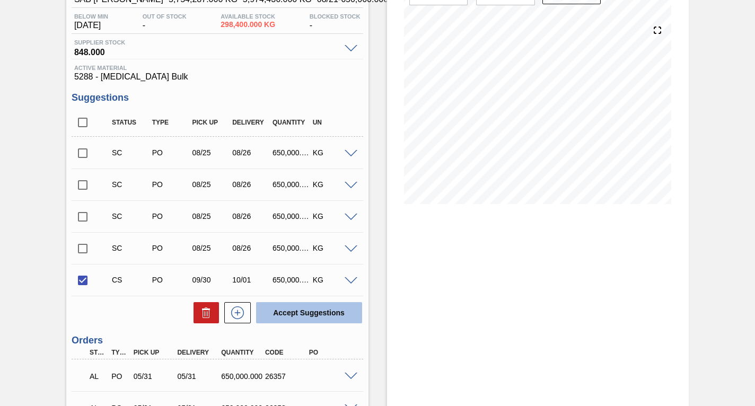
click at [295, 310] on button "Accept Suggestions" at bounding box center [309, 312] width 106 height 21
checkbox input "false"
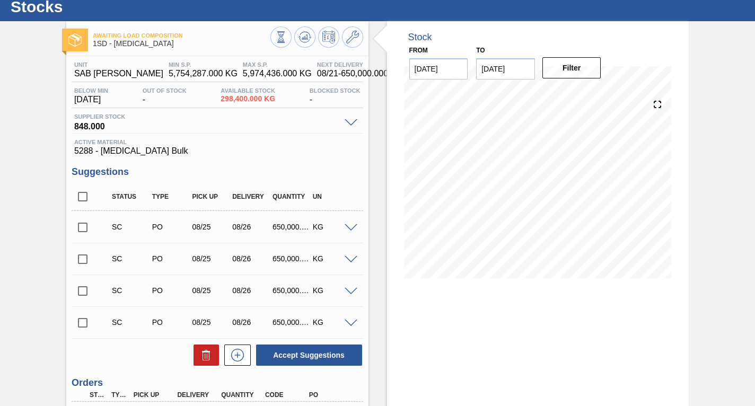
scroll to position [0, 0]
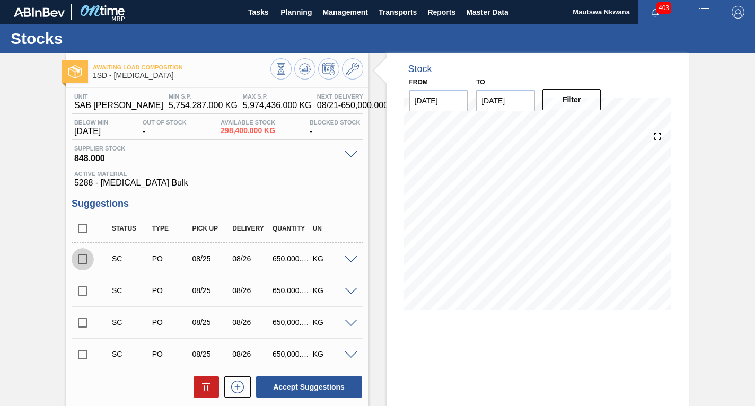
click at [81, 261] on input "checkbox" at bounding box center [83, 259] width 22 height 22
click at [349, 260] on span at bounding box center [351, 260] width 13 height 8
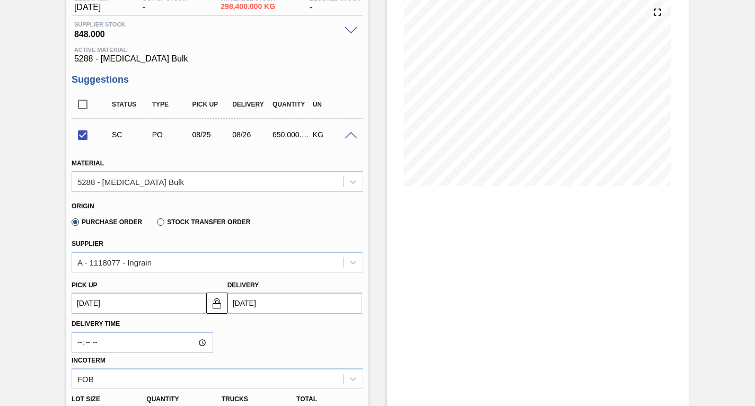
scroll to position [159, 0]
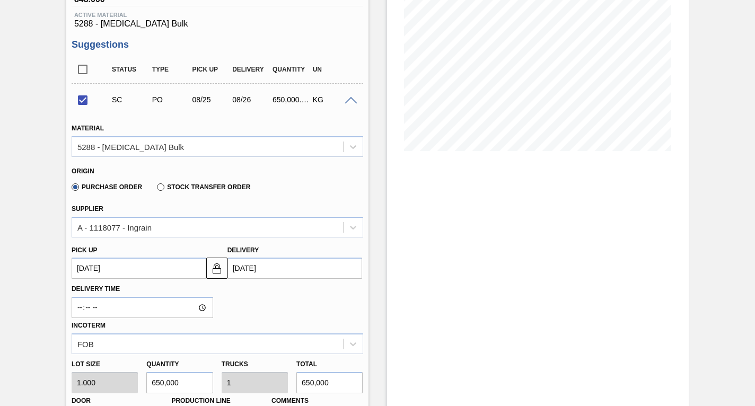
click at [166, 271] on up3149500733 "[DATE]" at bounding box center [139, 268] width 135 height 21
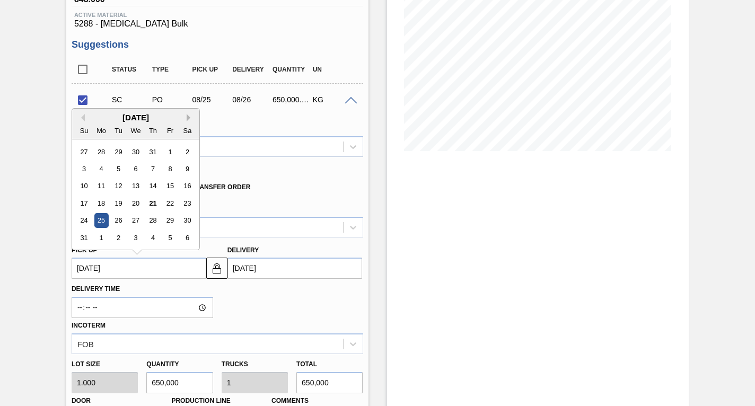
click at [187, 117] on button "Next Month" at bounding box center [190, 117] width 7 height 7
click at [119, 220] on div "30" at bounding box center [118, 221] width 14 height 14
checkbox input "false"
type up3149500733 "[DATE]"
type input "[DATE]"
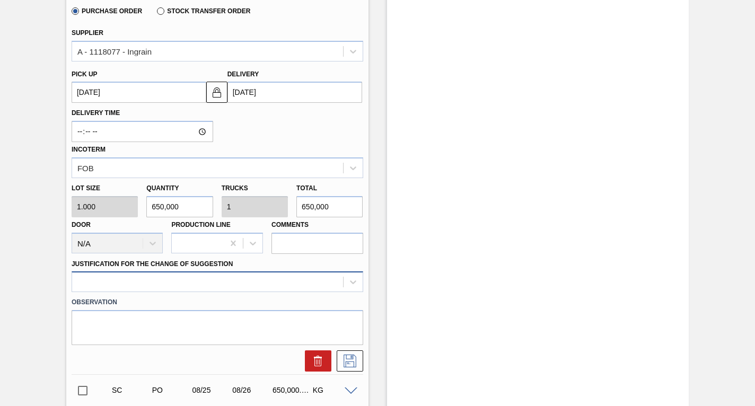
scroll to position [424, 0]
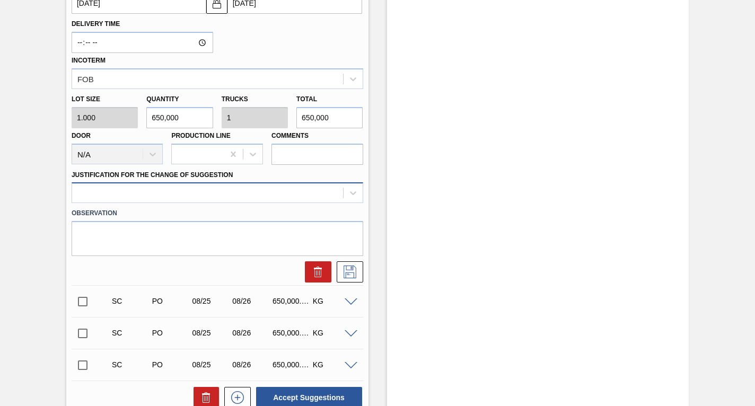
click at [169, 191] on div at bounding box center [207, 193] width 271 height 15
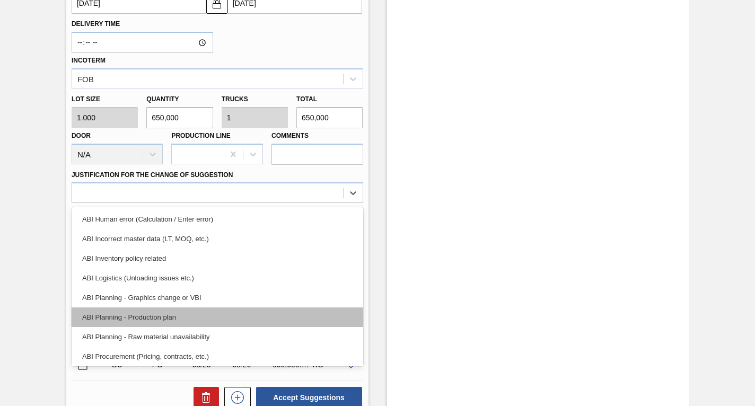
click at [123, 320] on div "ABI Planning - Production plan" at bounding box center [218, 317] width 292 height 20
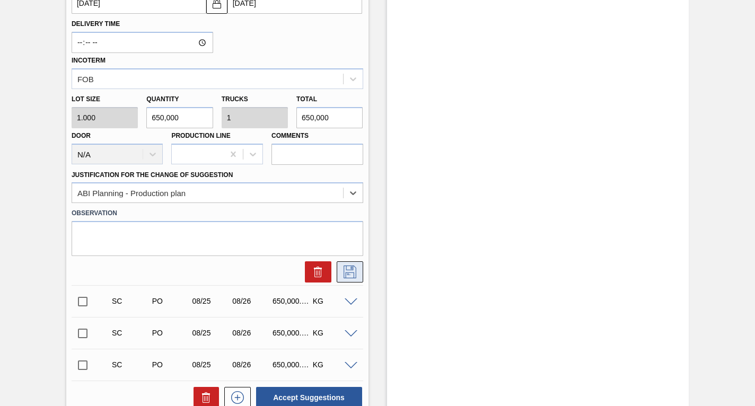
click at [350, 273] on icon at bounding box center [349, 272] width 17 height 13
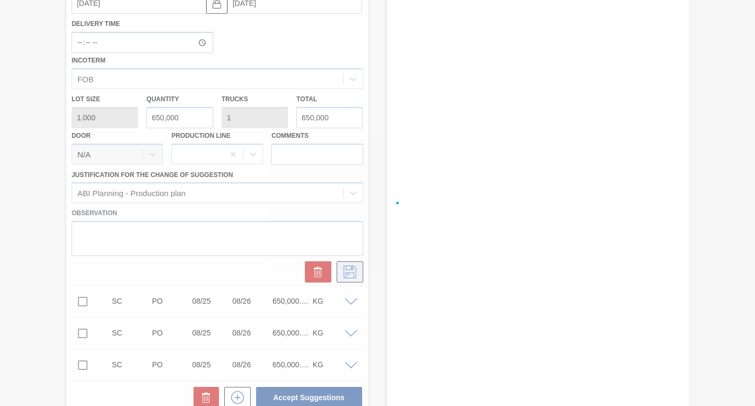
checkbox input "true"
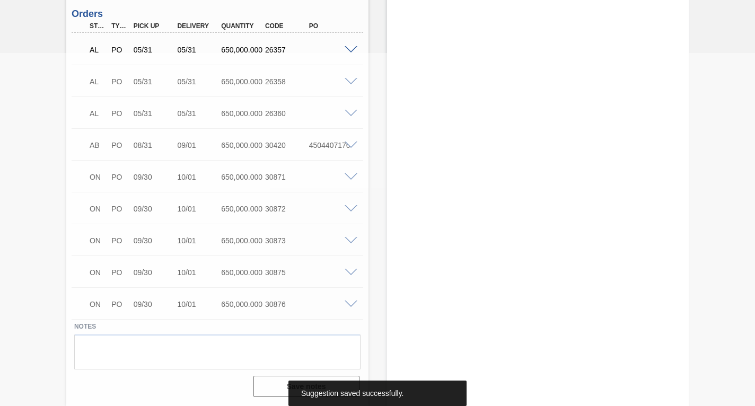
scroll to position [0, 0]
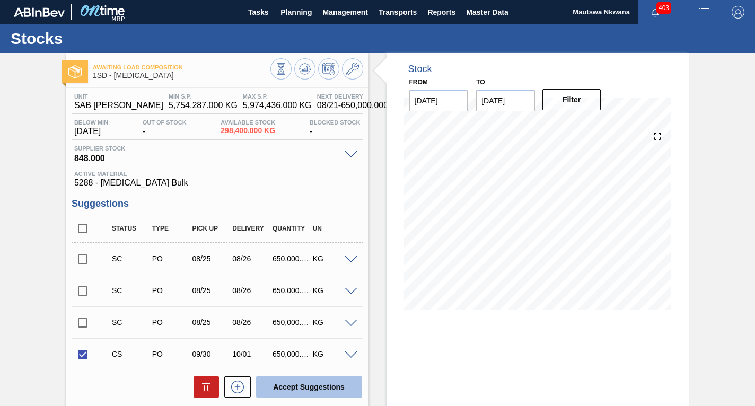
click at [308, 383] on button "Accept Suggestions" at bounding box center [309, 386] width 106 height 21
checkbox input "false"
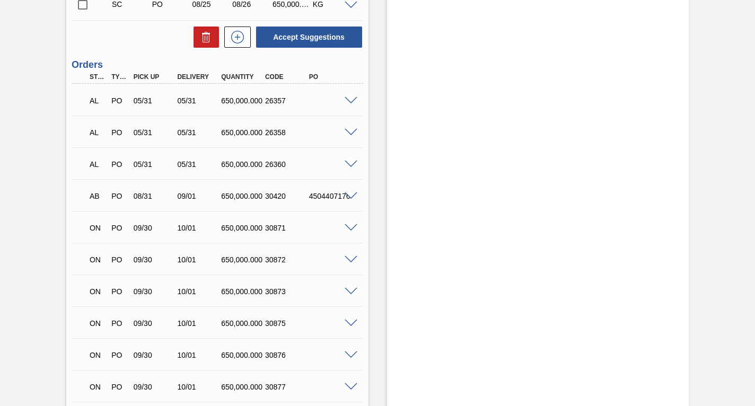
scroll to position [401, 0]
